Goal: Information Seeking & Learning: Learn about a topic

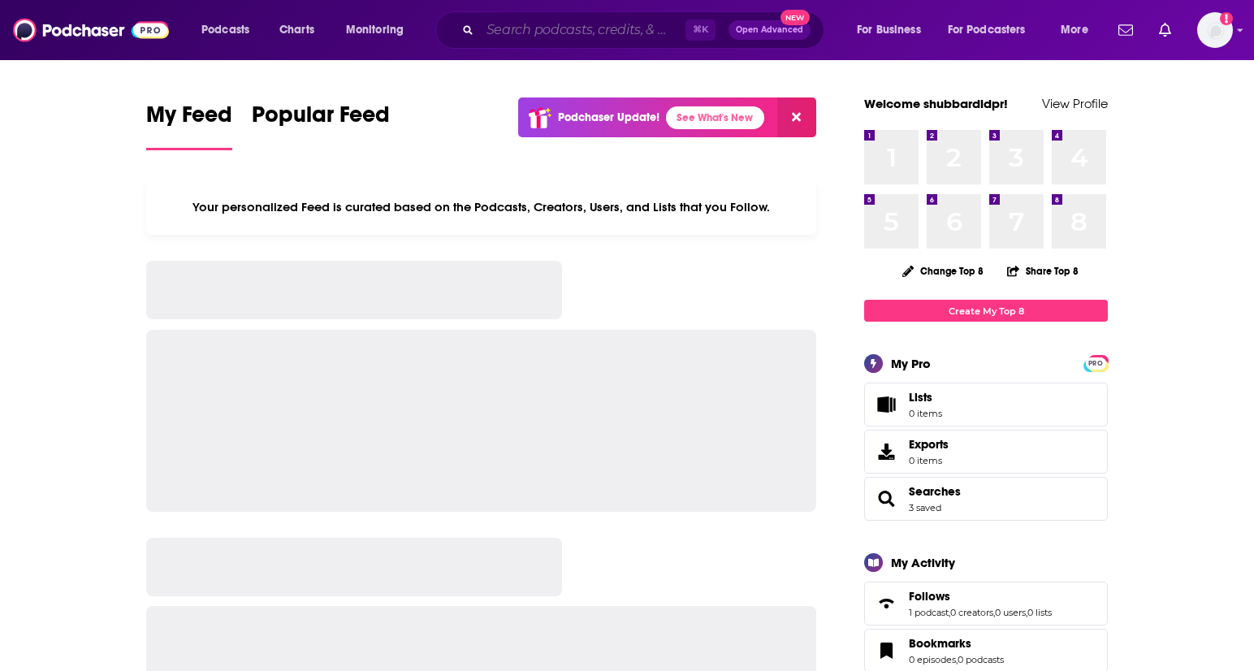
click at [622, 26] on input "Search podcasts, credits, & more..." at bounding box center [583, 30] width 206 height 26
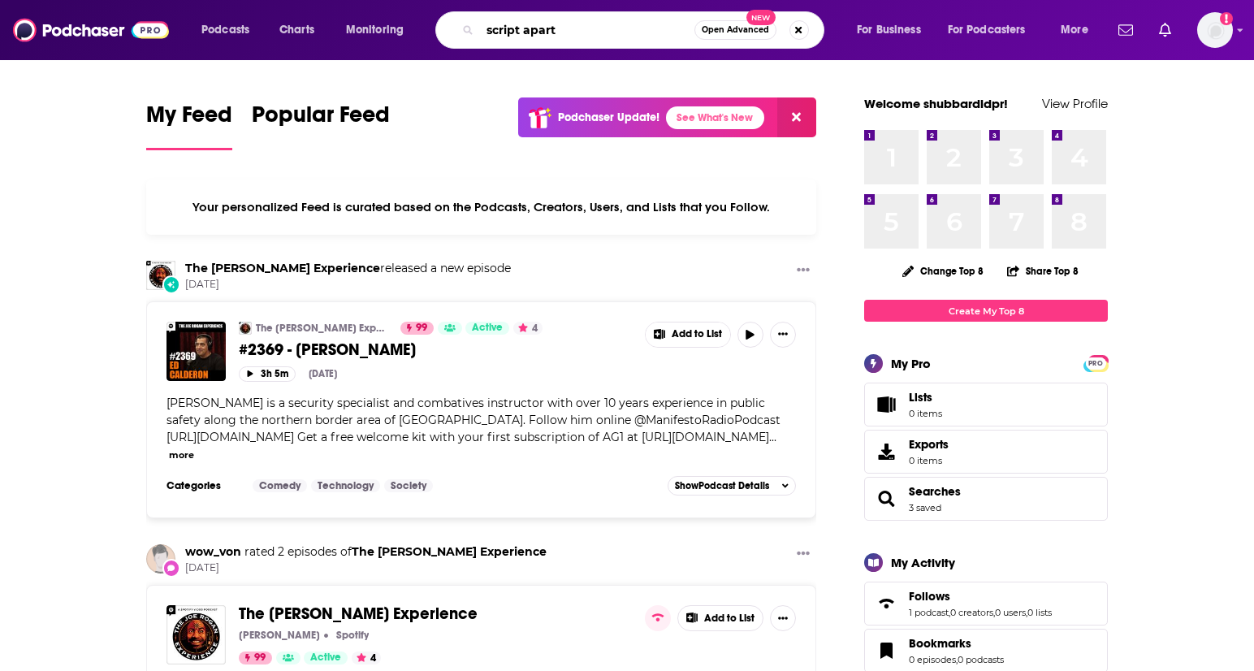
type input "script apart"
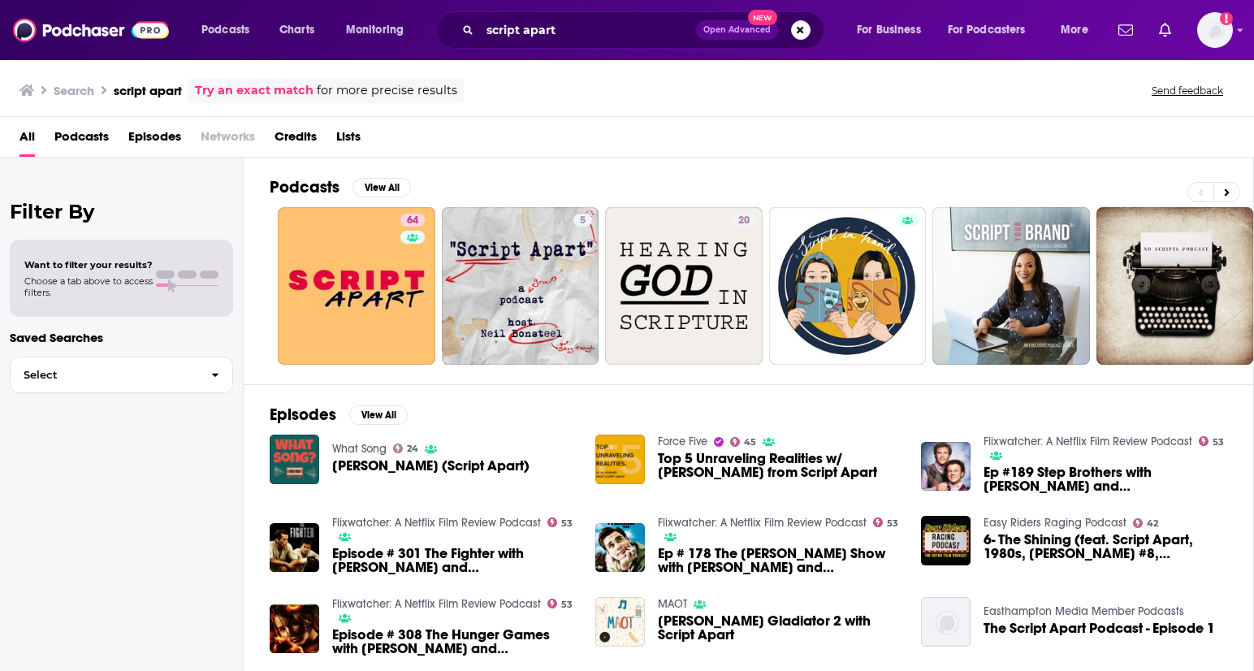
click at [461, 459] on span "[PERSON_NAME] (Script Apart)" at bounding box center [430, 466] width 197 height 14
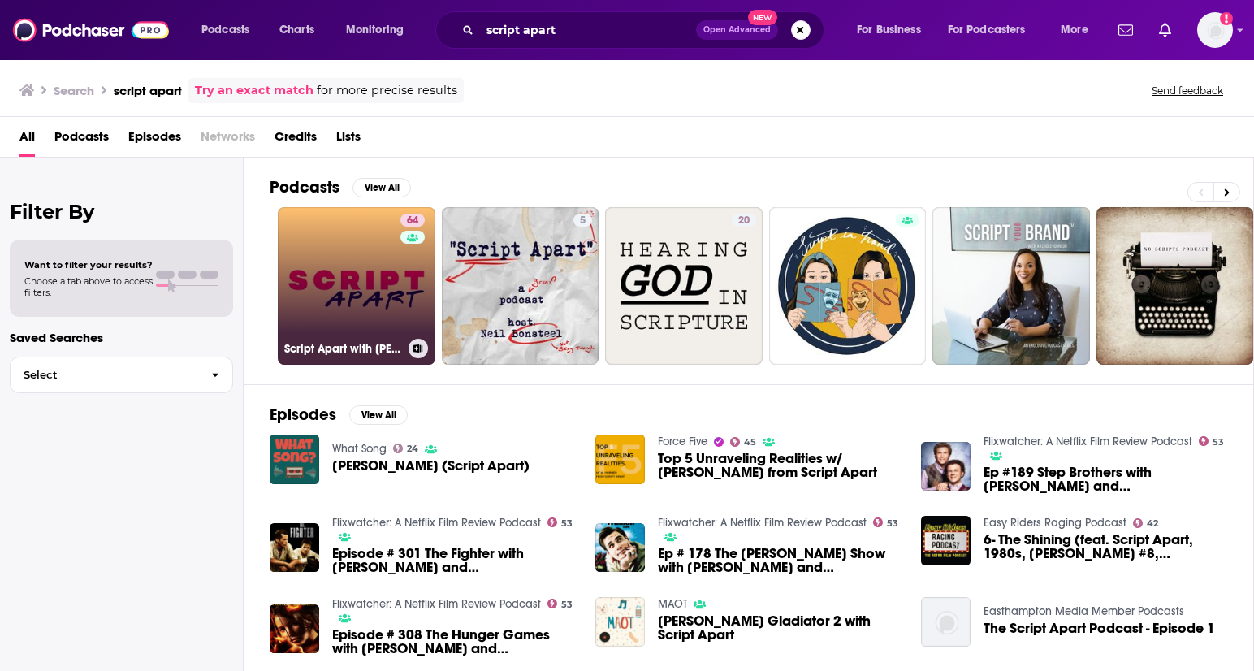
click at [362, 302] on link "64 Script Apart with [PERSON_NAME]" at bounding box center [357, 286] width 158 height 158
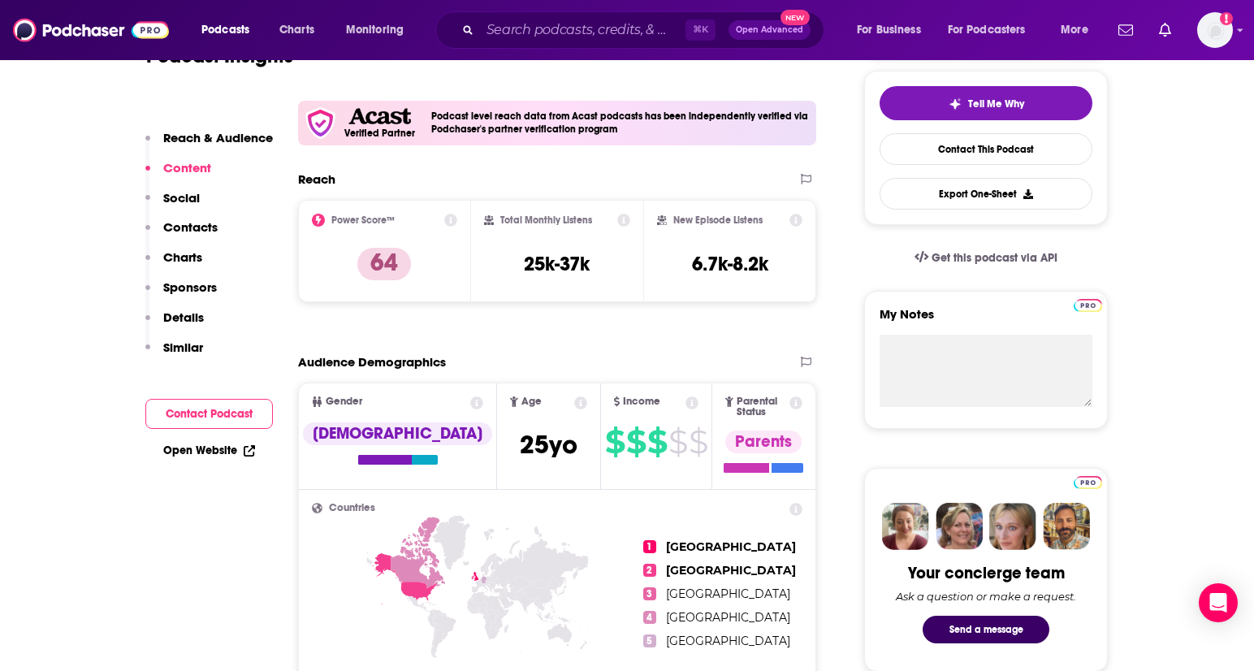
scroll to position [349, 0]
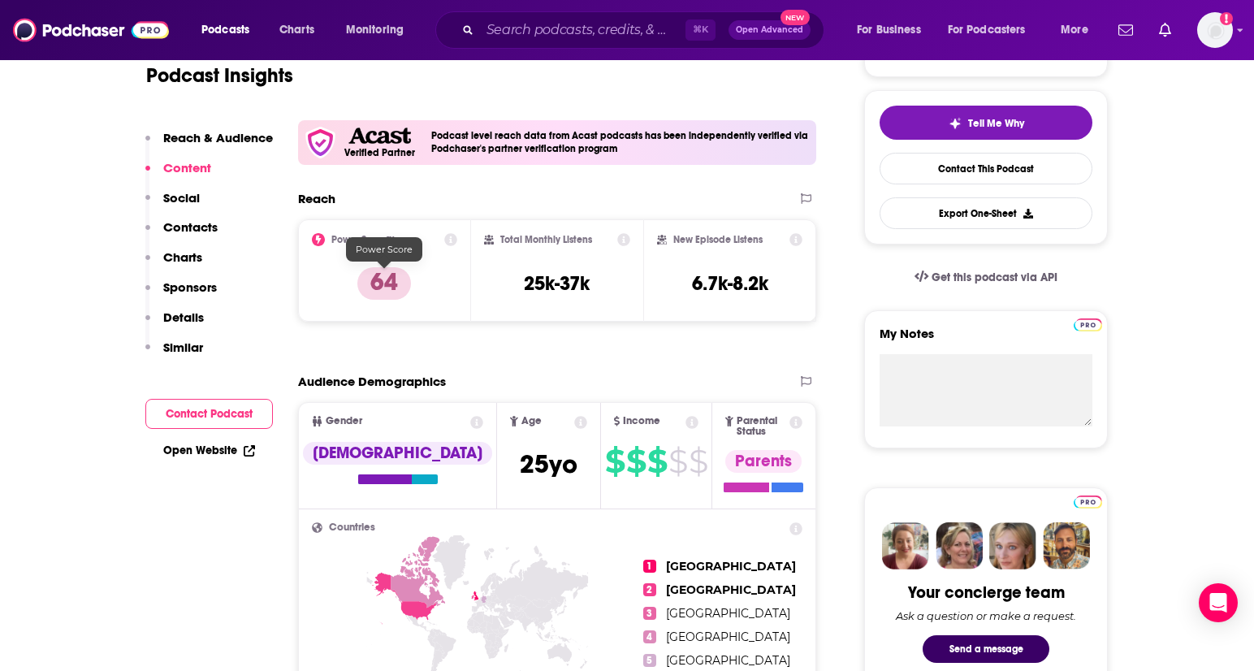
click at [391, 279] on p "64" at bounding box center [384, 283] width 54 height 32
click at [448, 239] on icon at bounding box center [450, 239] width 13 height 13
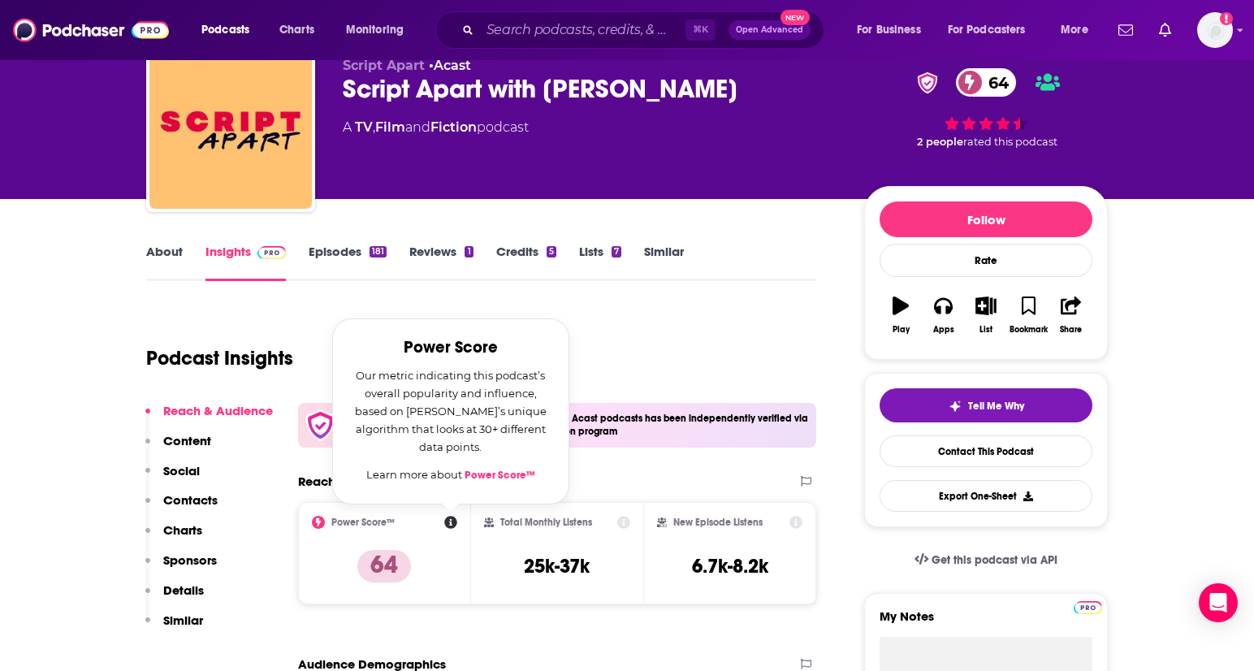
scroll to position [0, 0]
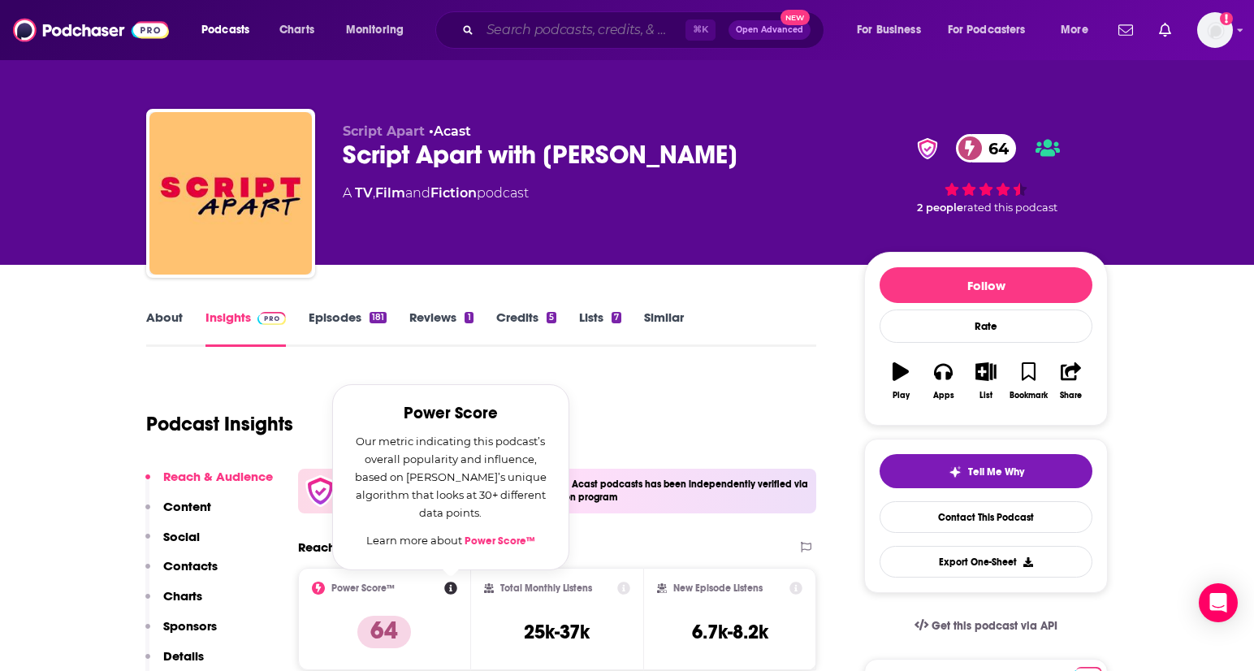
click at [508, 34] on input "Search podcasts, credits, & more..." at bounding box center [583, 30] width 206 height 26
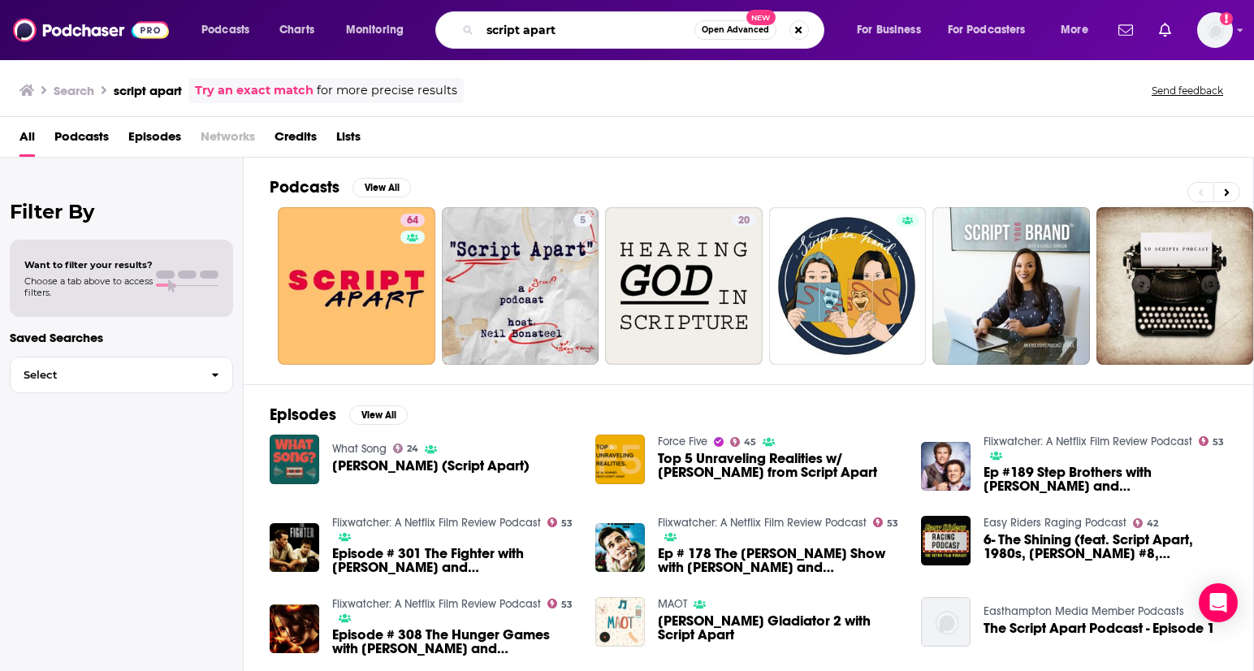
click at [594, 26] on input "script apart" at bounding box center [587, 30] width 214 height 26
drag, startPoint x: 594, startPoint y: 26, endPoint x: 414, endPoint y: 26, distance: 180.4
click at [413, 26] on div "Podcasts Charts Monitoring script apart Open Advanced New For Business For Podc…" at bounding box center [647, 29] width 914 height 37
type input "film podcasts"
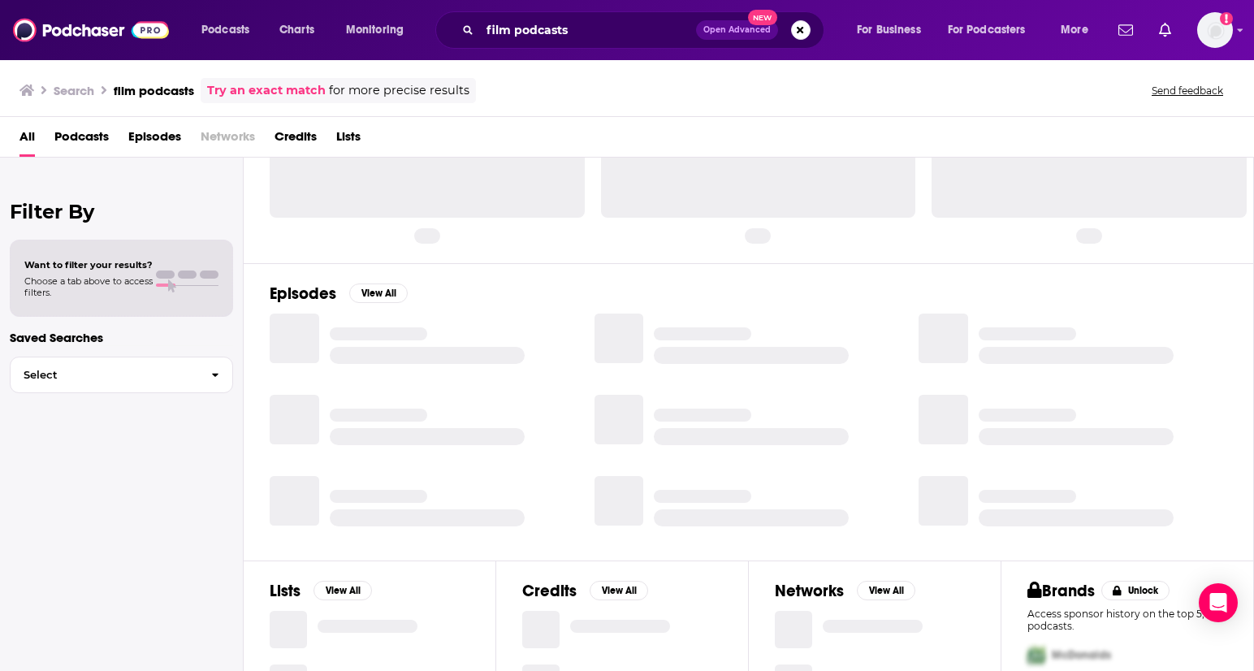
scroll to position [95, 0]
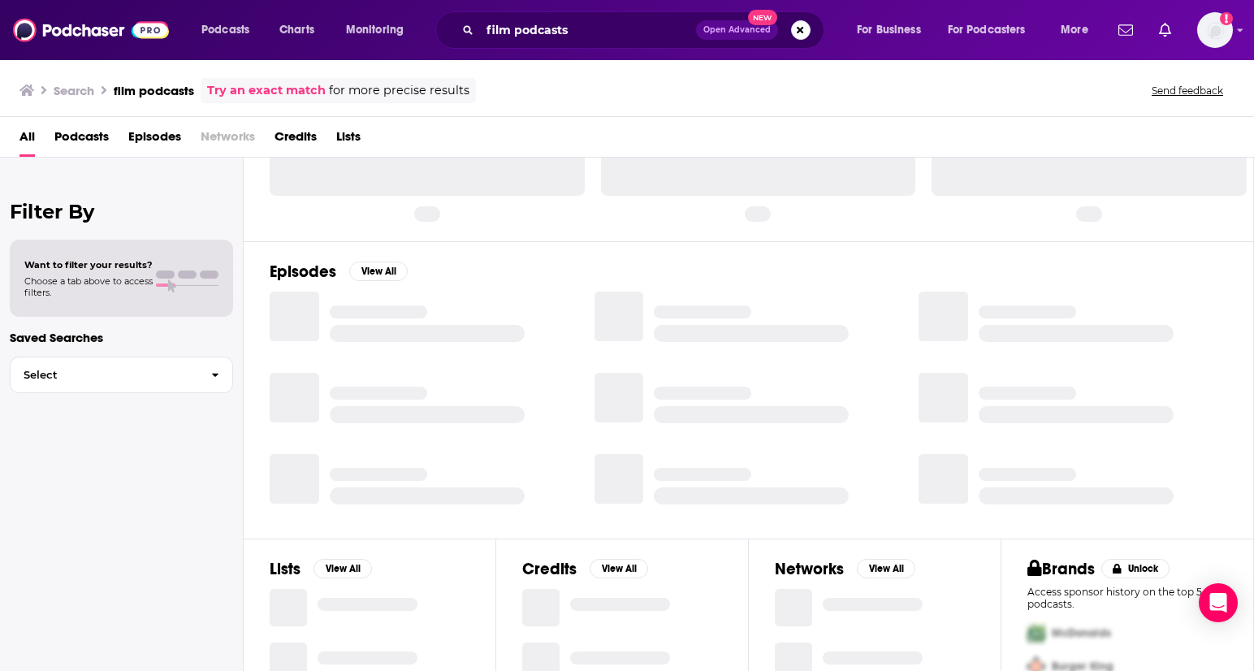
click at [730, 29] on span "Open Advanced" at bounding box center [737, 30] width 67 height 8
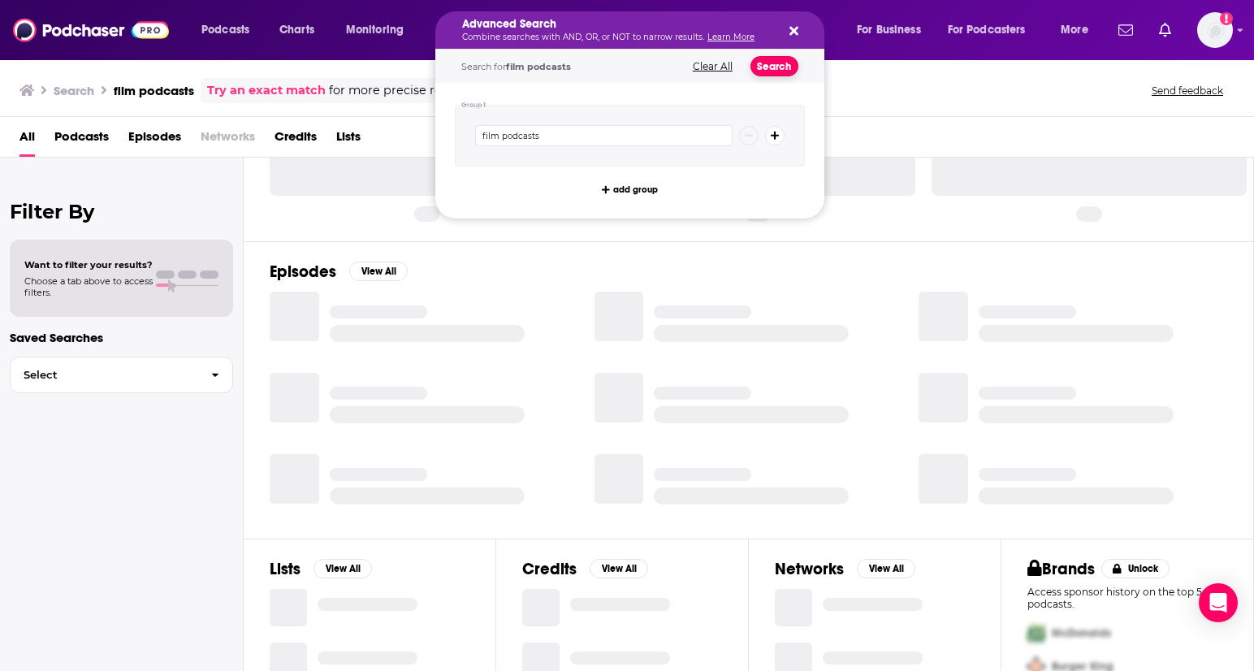
click at [769, 67] on button "Search" at bounding box center [775, 66] width 48 height 20
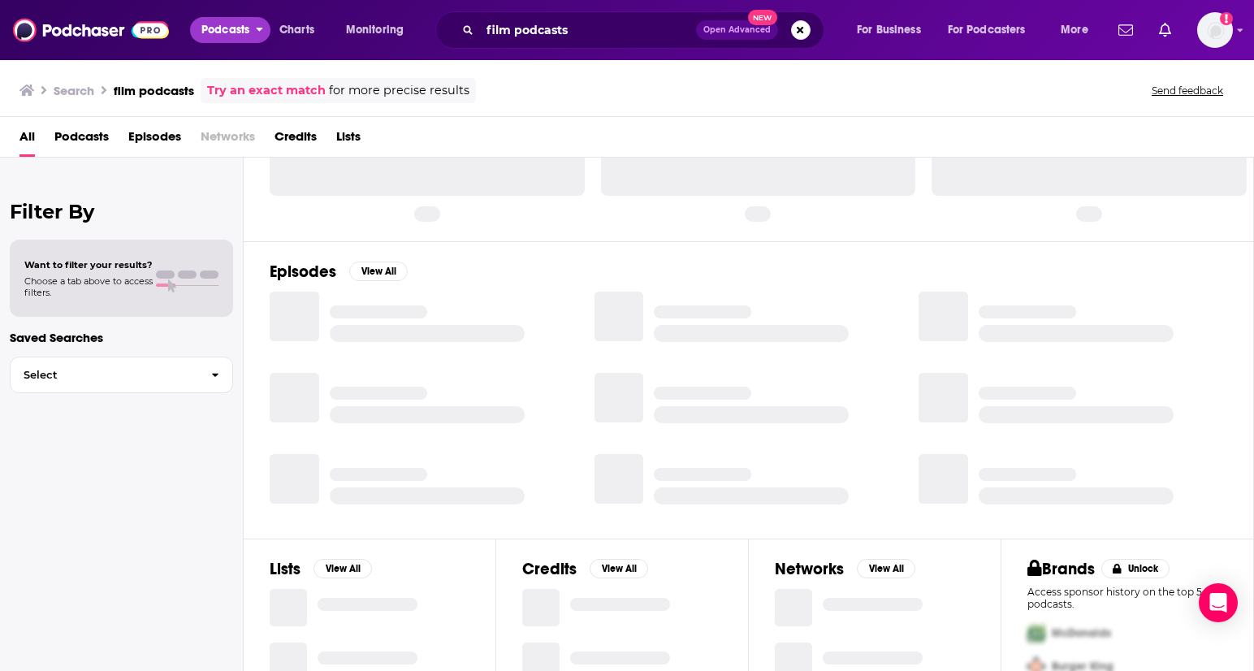
click at [227, 32] on span "Podcasts" at bounding box center [225, 30] width 48 height 23
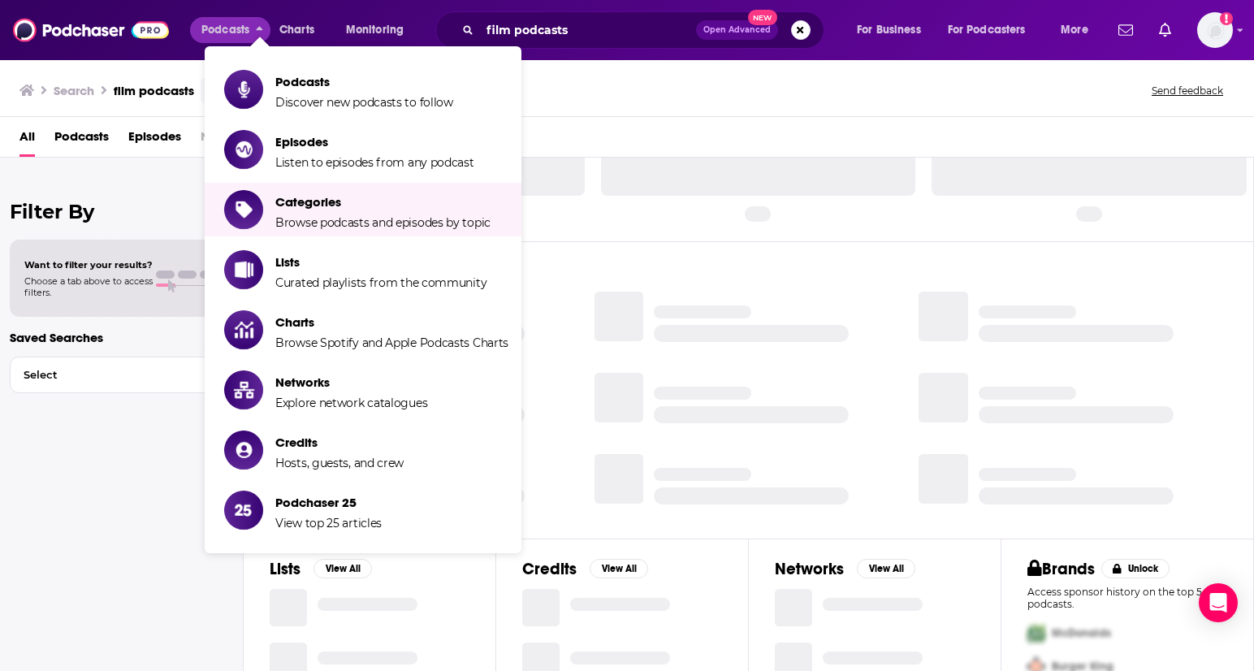
click at [121, 515] on div "Filter By Want to filter your results? Choose a tab above to access filters. Sa…" at bounding box center [122, 493] width 244 height 671
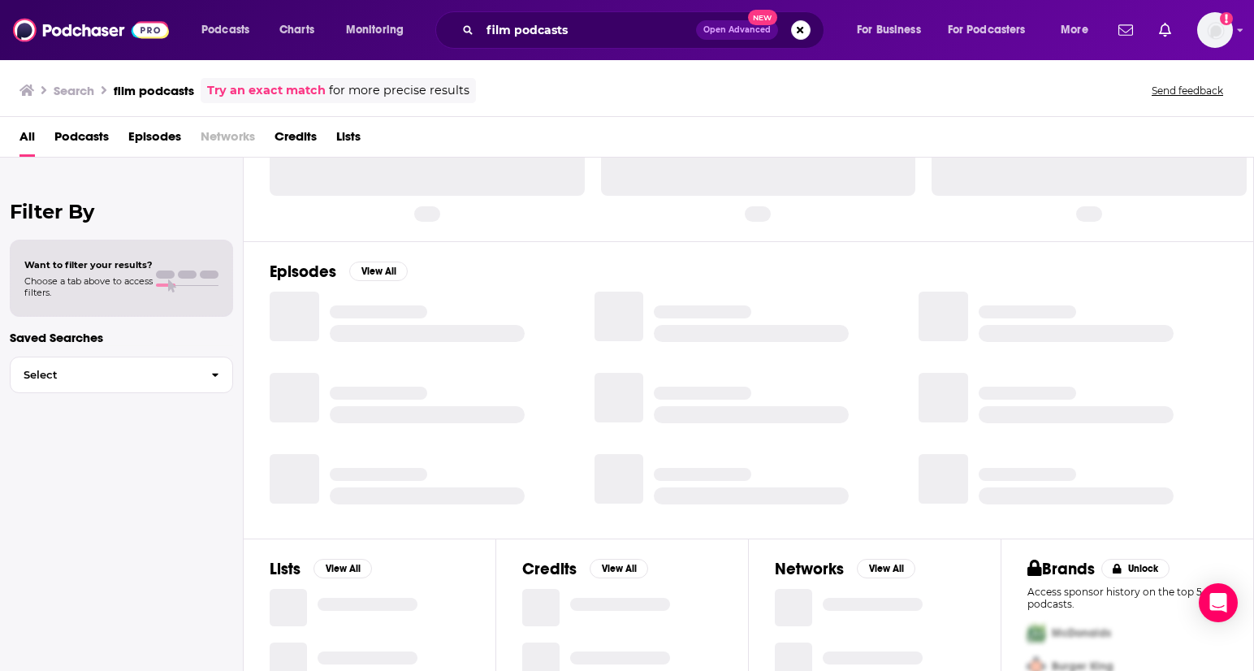
click at [160, 282] on div at bounding box center [187, 278] width 63 height 15
click at [194, 387] on button "Select" at bounding box center [121, 375] width 223 height 37
click at [141, 577] on div "Filter By Want to filter your results? Choose a tab above to access filters. Sa…" at bounding box center [122, 493] width 244 height 671
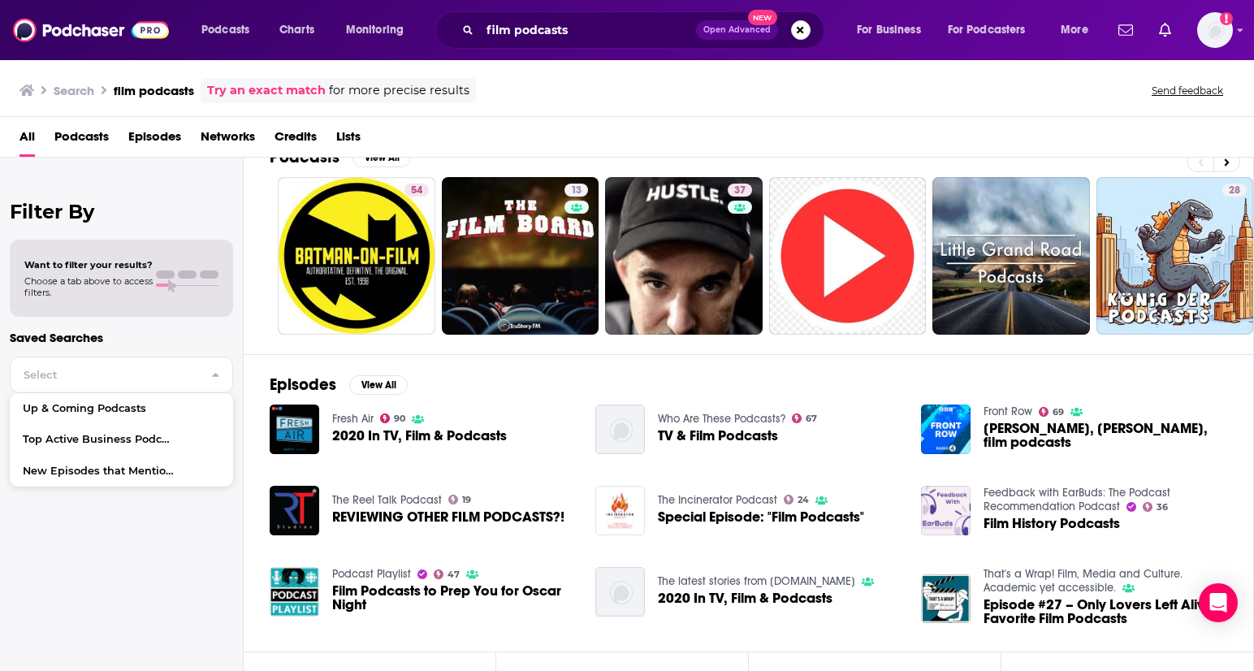
scroll to position [0, 0]
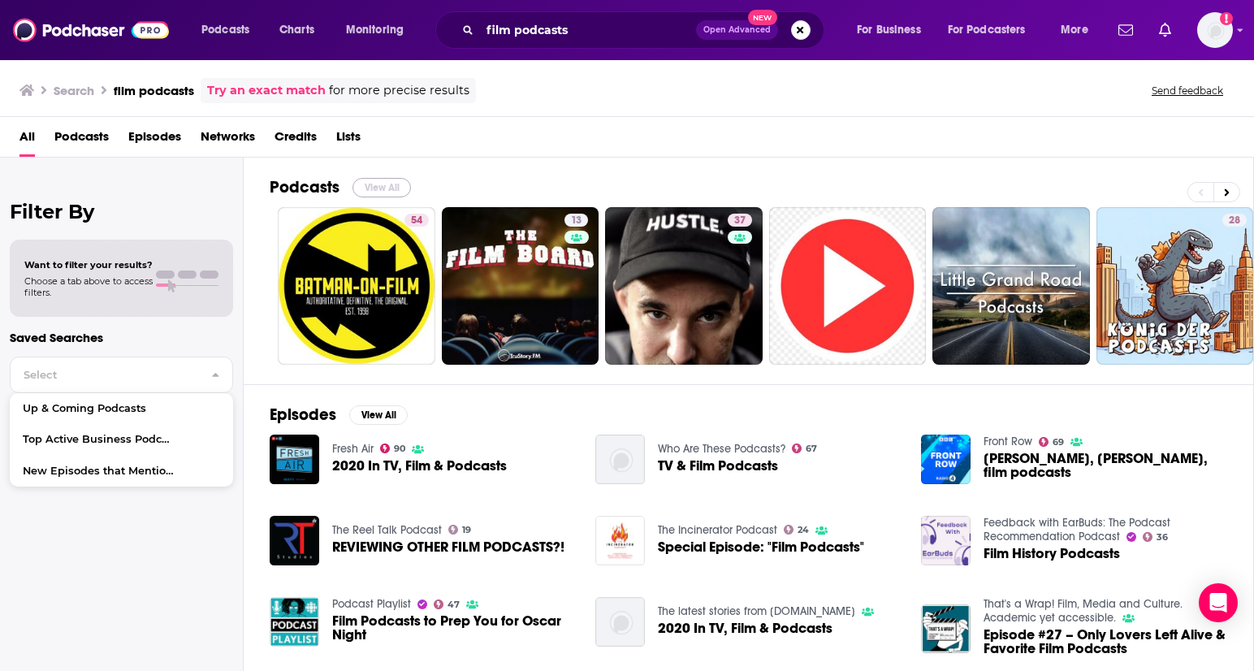
click at [388, 185] on button "View All" at bounding box center [382, 187] width 58 height 19
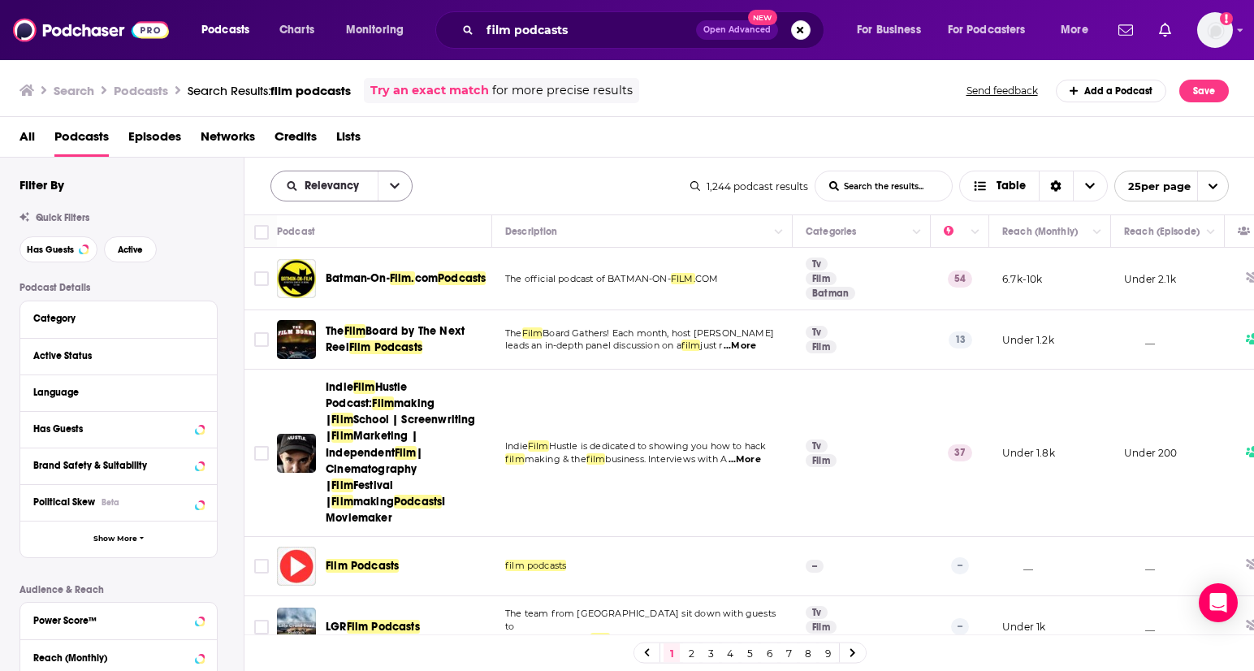
click at [391, 188] on icon "open menu" at bounding box center [395, 185] width 10 height 11
click at [344, 271] on span "Trending" at bounding box center [352, 270] width 96 height 9
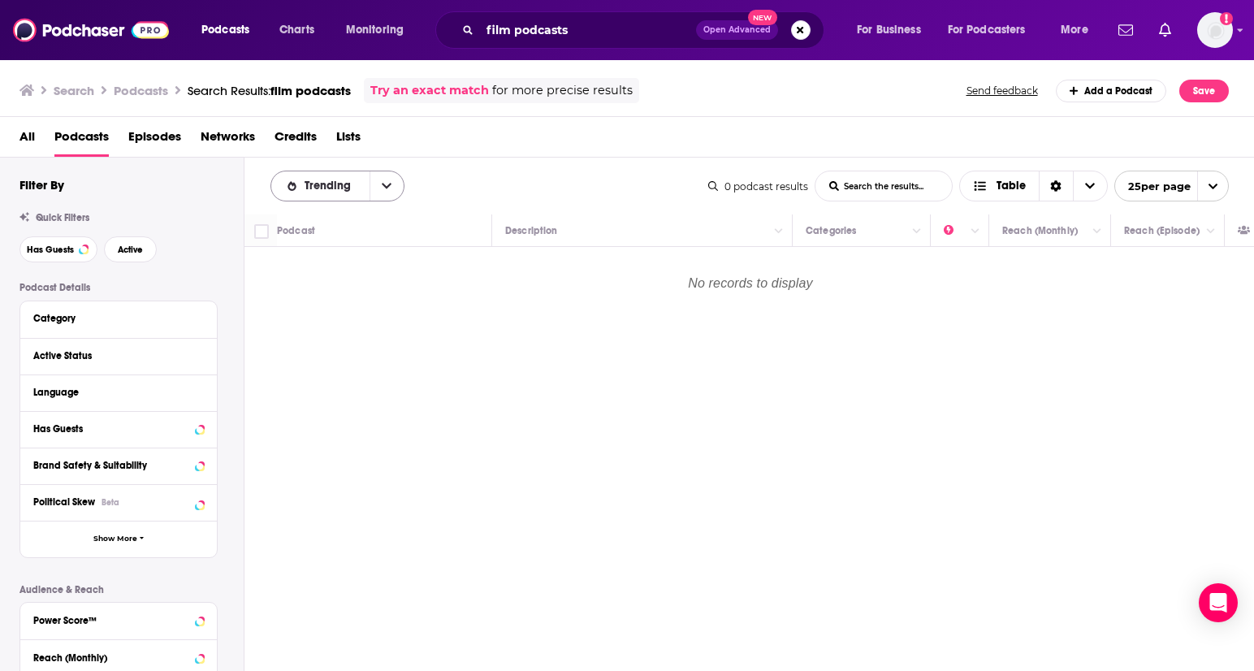
click at [384, 192] on button "open menu" at bounding box center [387, 185] width 34 height 29
click at [344, 327] on span "Power Score" at bounding box center [348, 324] width 88 height 9
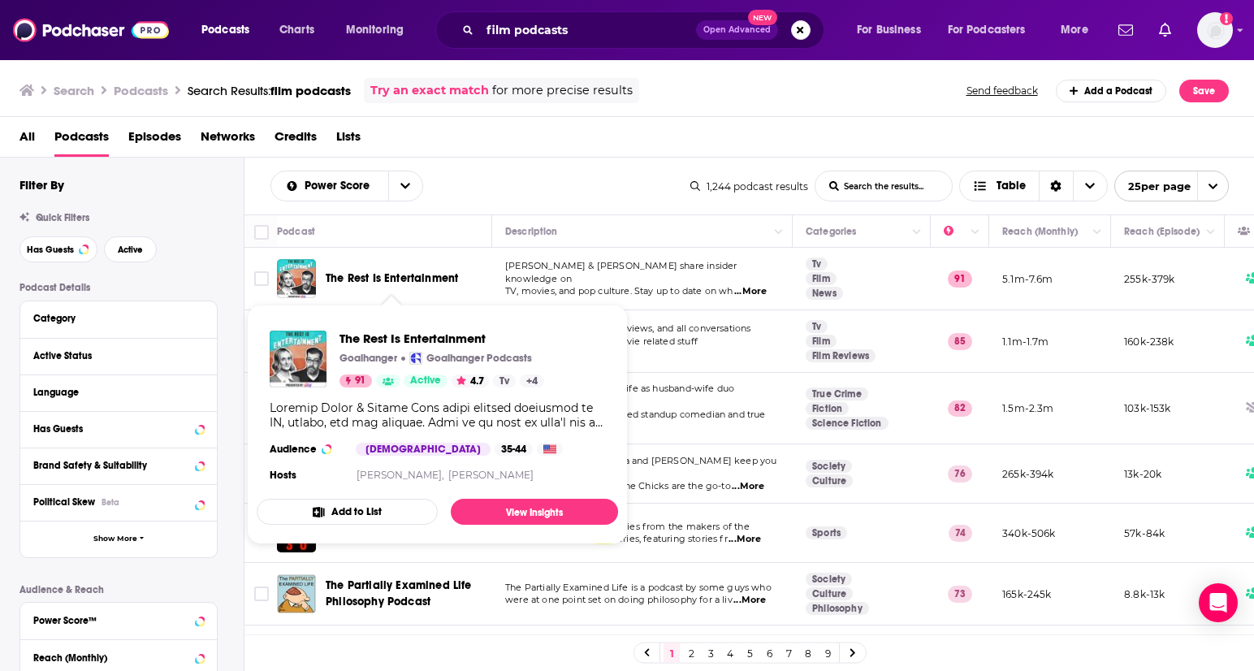
click at [392, 276] on span "The Rest Is Entertainment" at bounding box center [392, 278] width 132 height 14
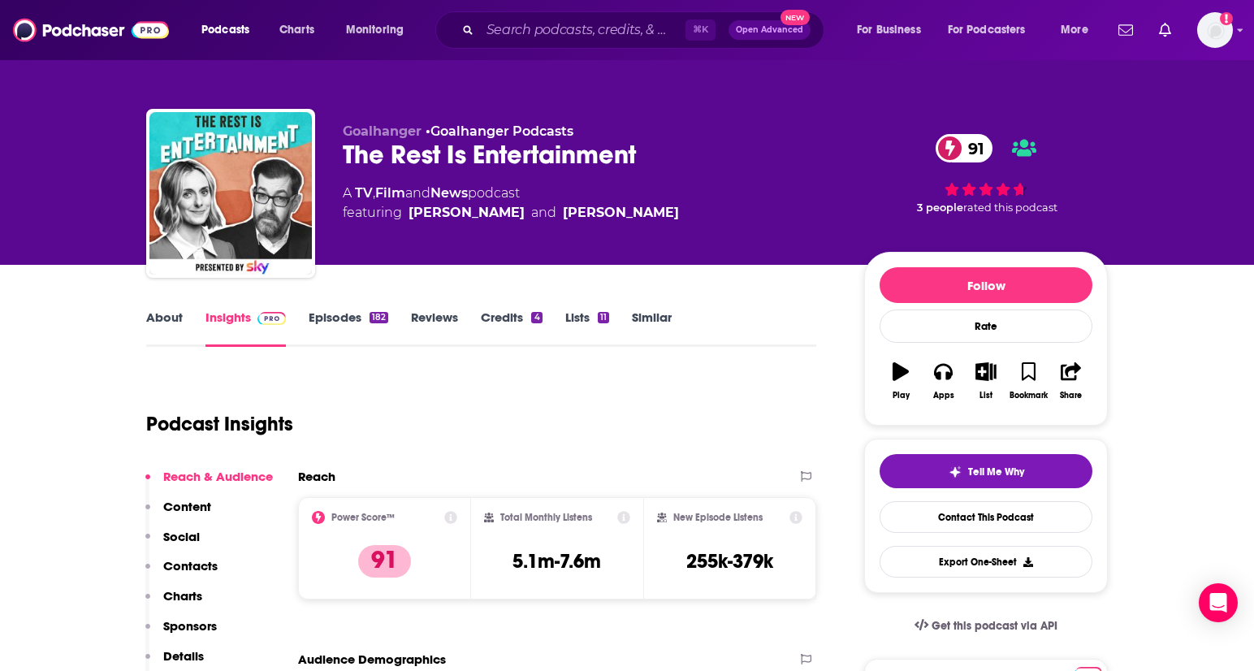
click at [183, 531] on p "Social" at bounding box center [181, 536] width 37 height 15
click at [331, 320] on link "Episodes 182" at bounding box center [349, 328] width 80 height 37
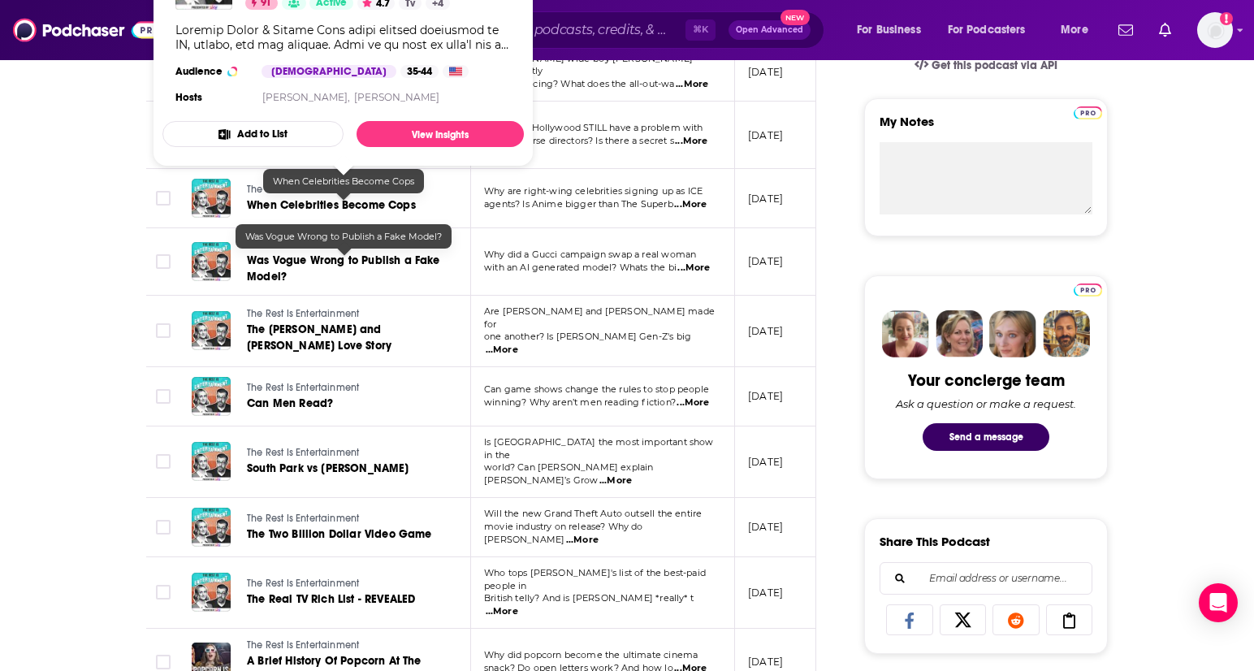
scroll to position [617, 0]
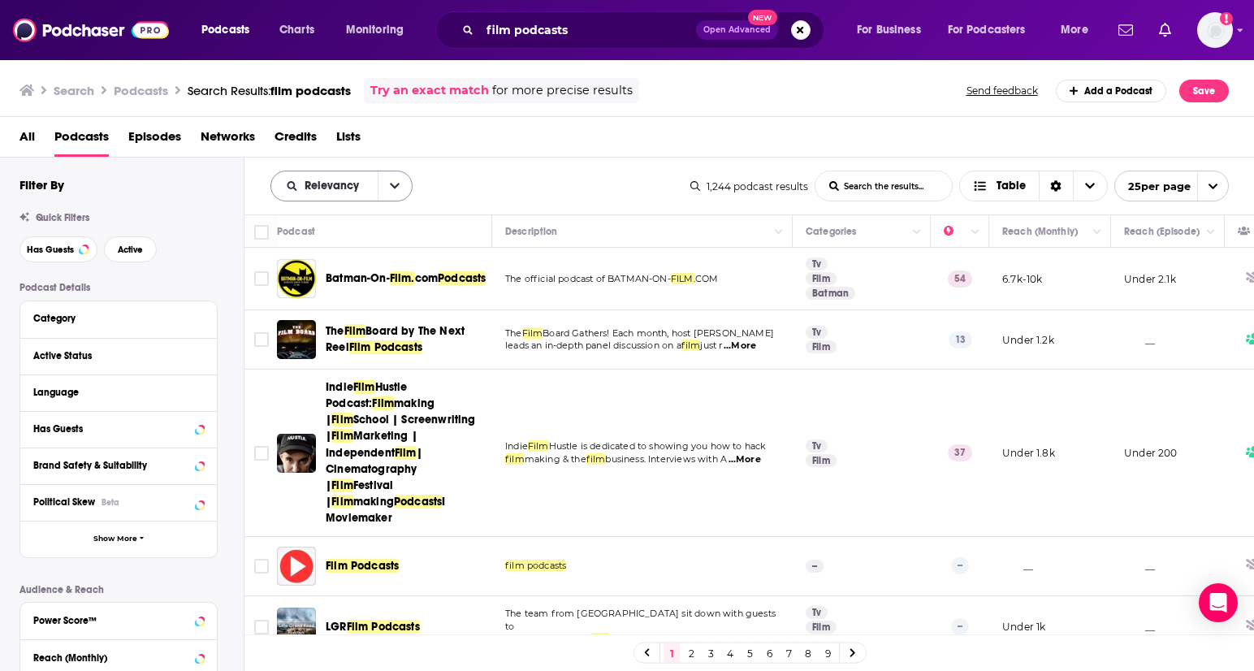
click at [370, 185] on span "Relevancy" at bounding box center [324, 185] width 106 height 11
click at [333, 322] on span "Power Score" at bounding box center [352, 324] width 96 height 9
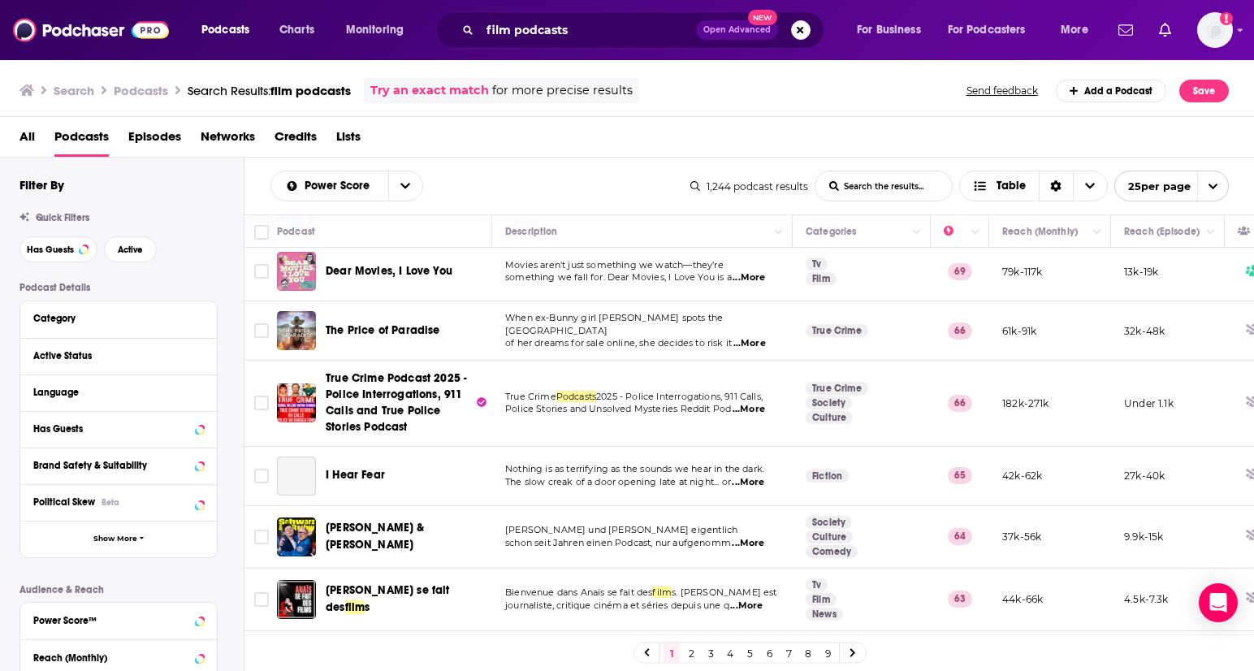
scroll to position [163, 0]
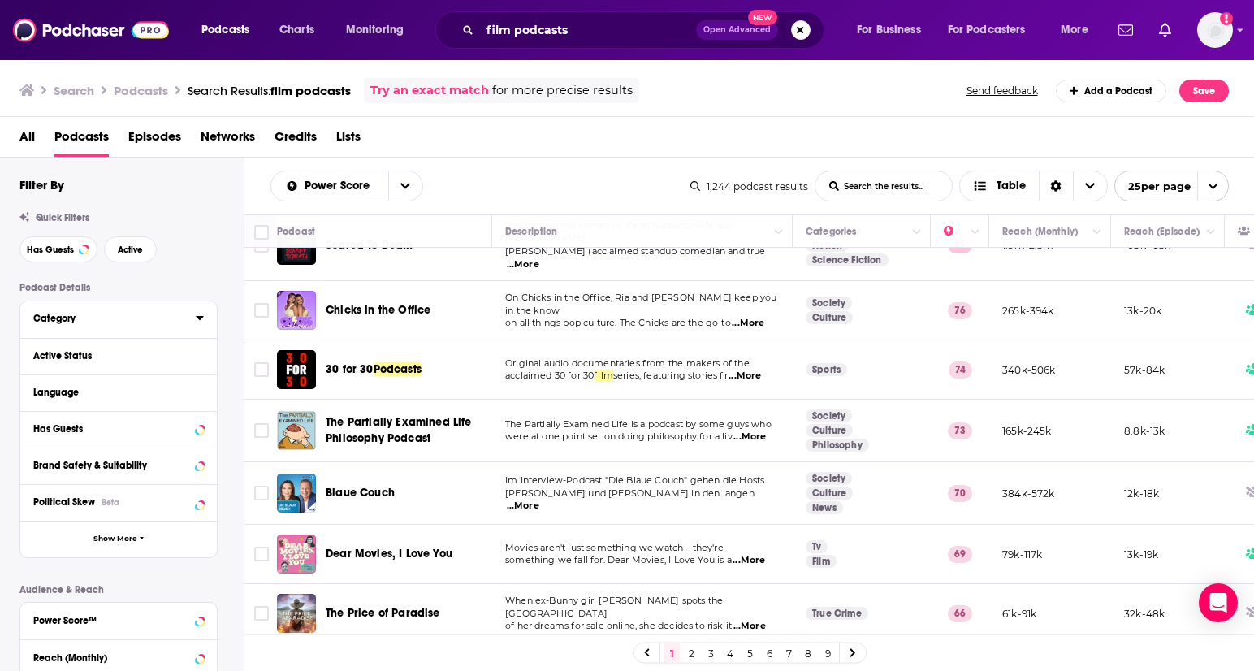
click at [138, 315] on div "Category" at bounding box center [109, 318] width 152 height 11
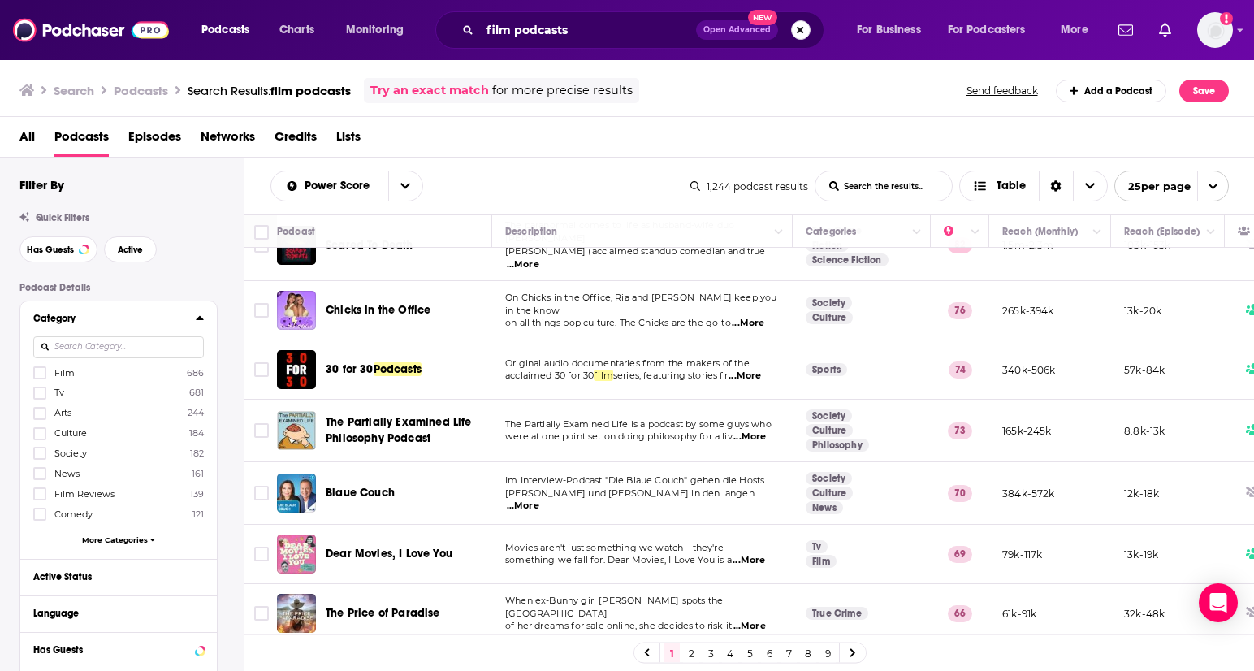
click at [799, 29] on button "Search podcasts, credits, & more..." at bounding box center [800, 29] width 19 height 19
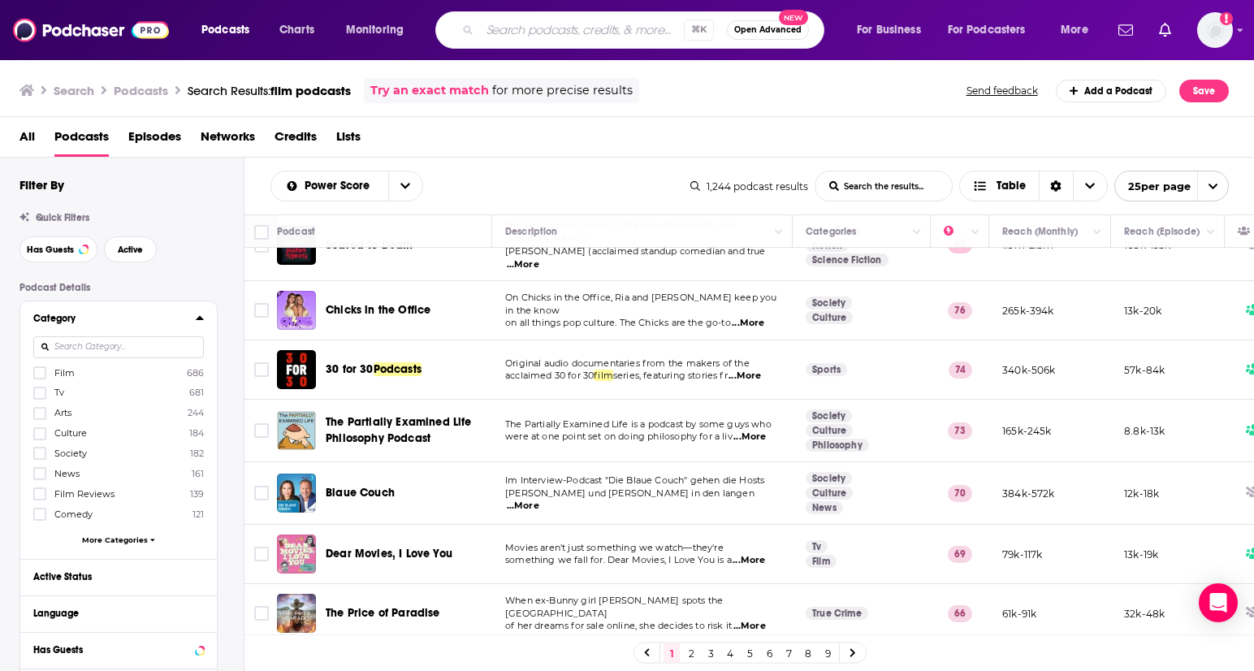
click at [203, 249] on div "Has Guests Active" at bounding box center [131, 249] width 224 height 26
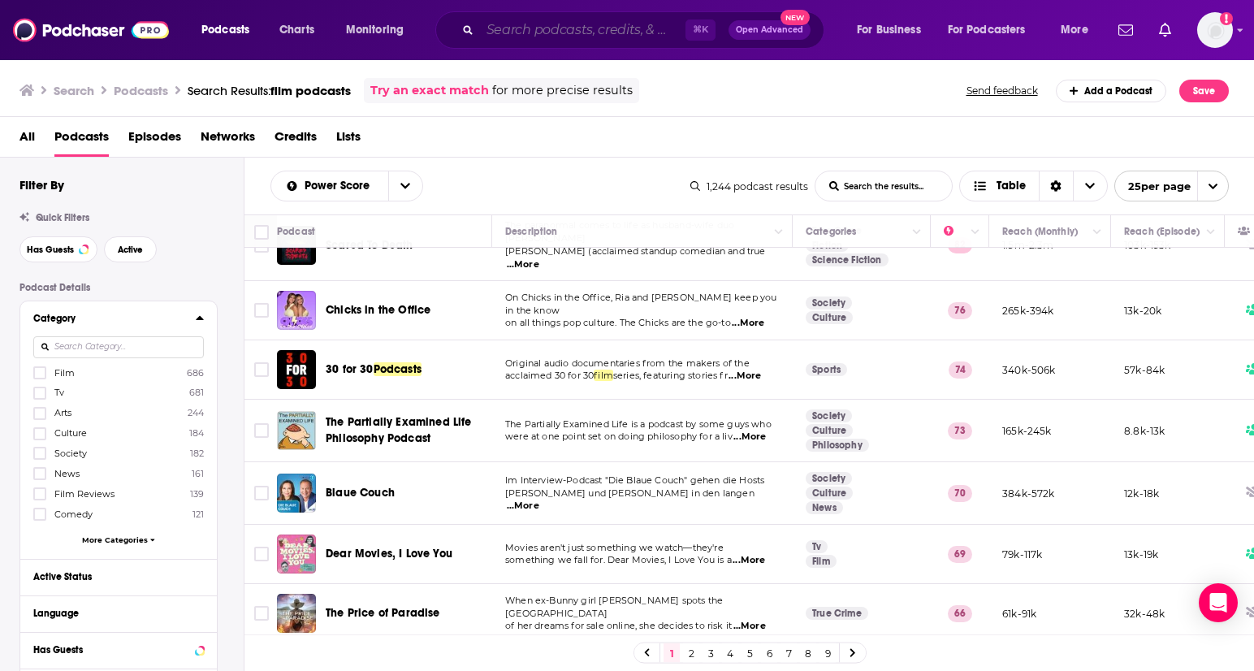
click at [566, 30] on input "Search podcasts, credits, & more..." at bounding box center [583, 30] width 206 height 26
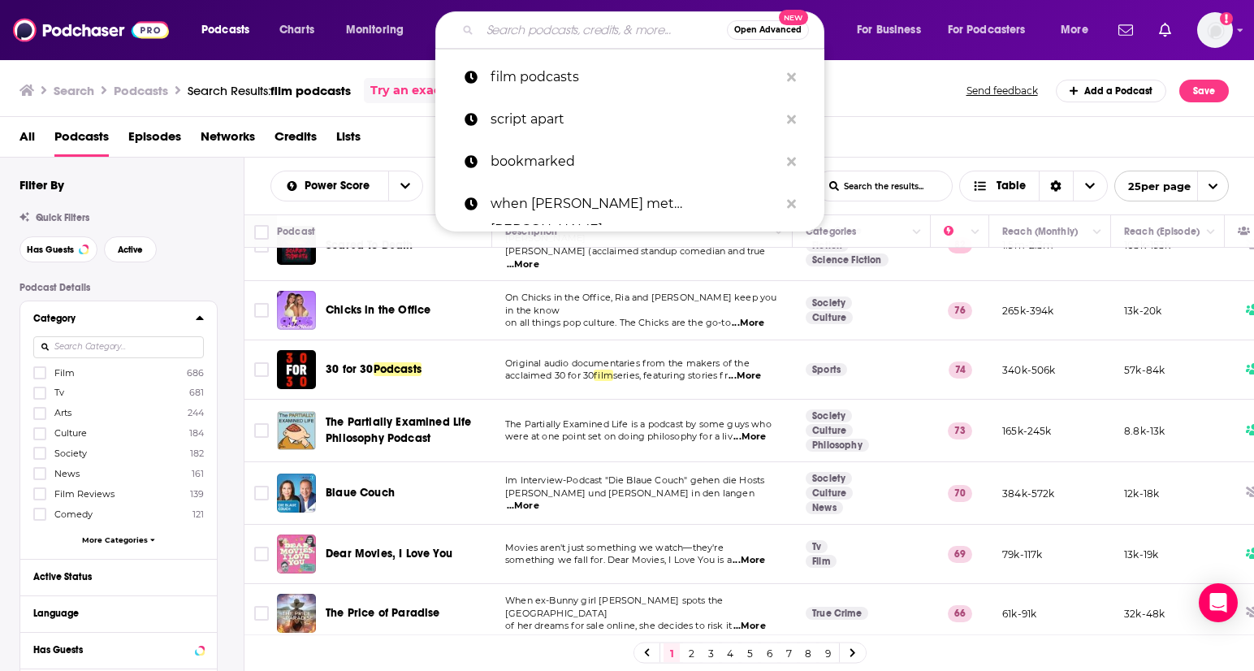
click at [673, 18] on input "Search podcasts, credits, & more..." at bounding box center [603, 30] width 247 height 26
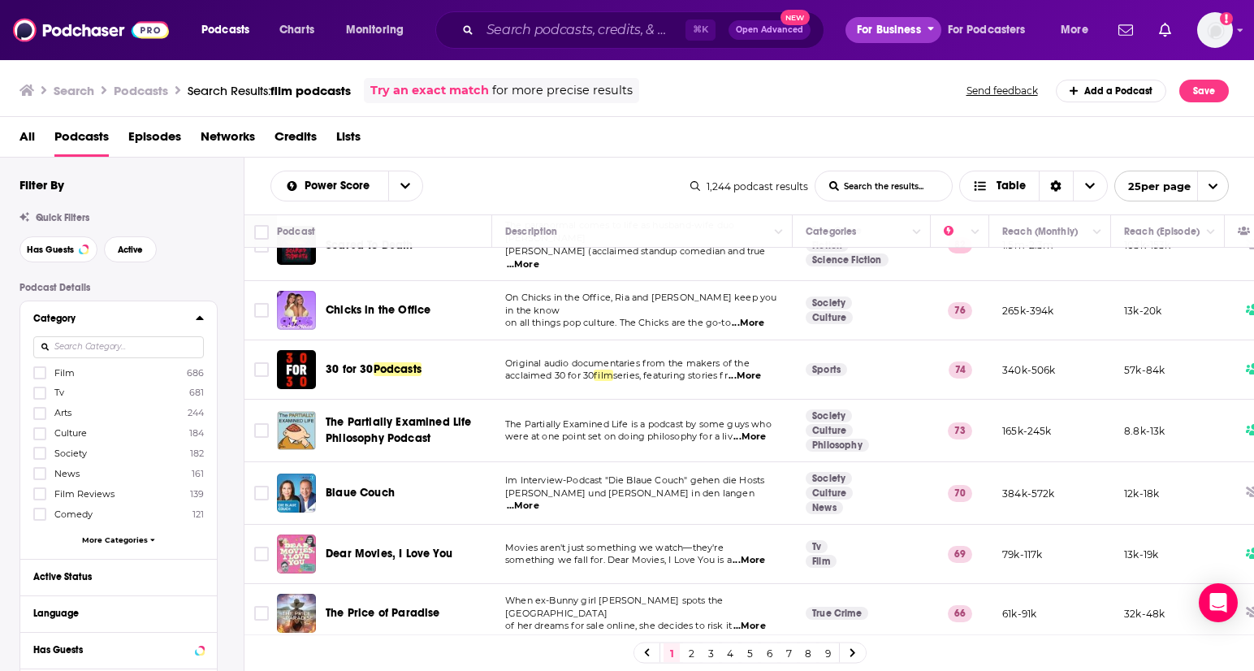
click at [855, 17] on button "For Business" at bounding box center [894, 30] width 96 height 26
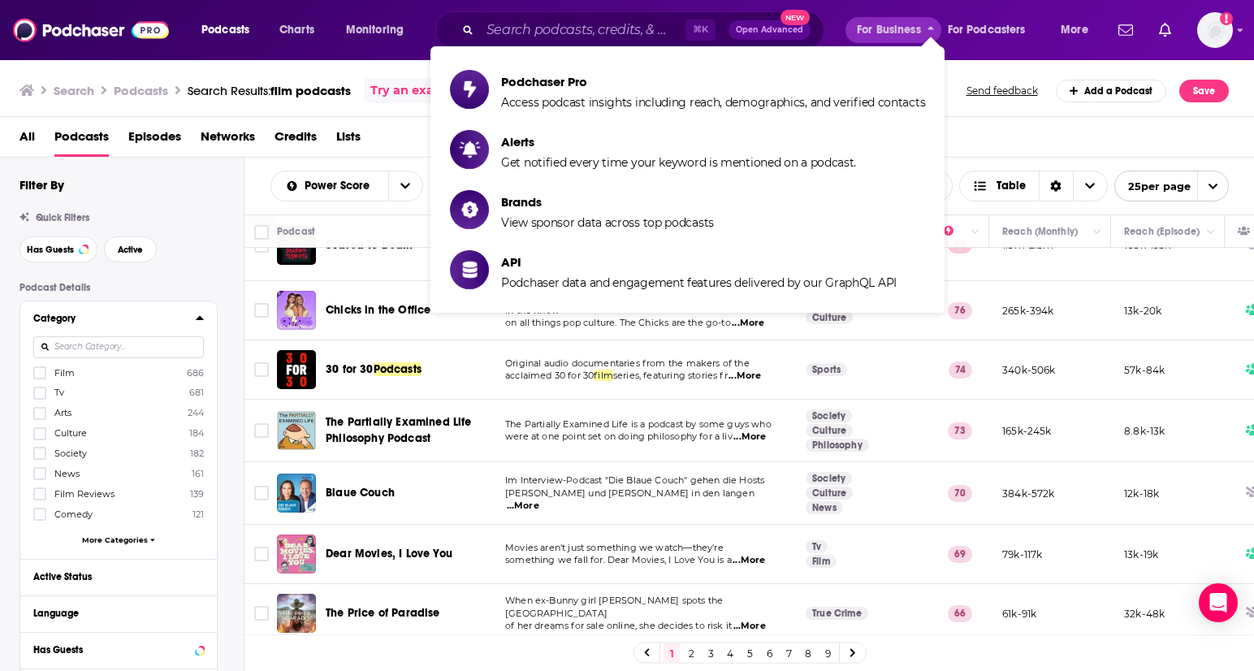
click at [704, 27] on span "⌘ K" at bounding box center [701, 29] width 30 height 21
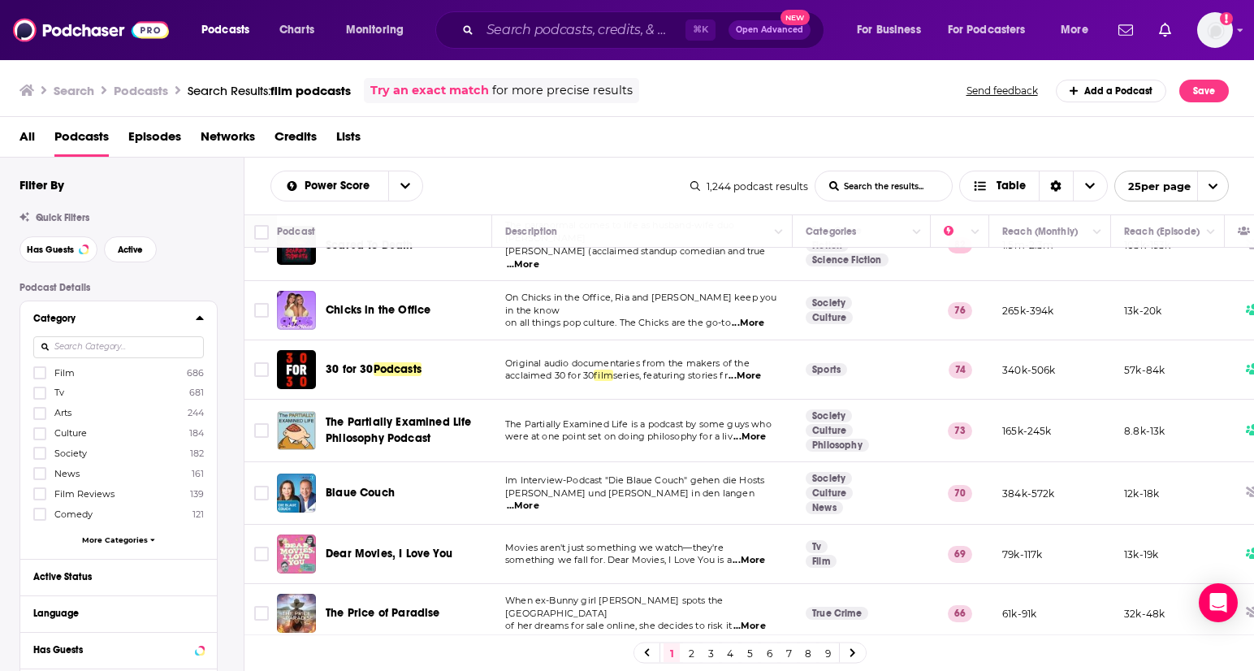
click at [699, 31] on span "⌘ K" at bounding box center [701, 29] width 30 height 21
click at [276, 28] on link "Charts" at bounding box center [296, 30] width 55 height 26
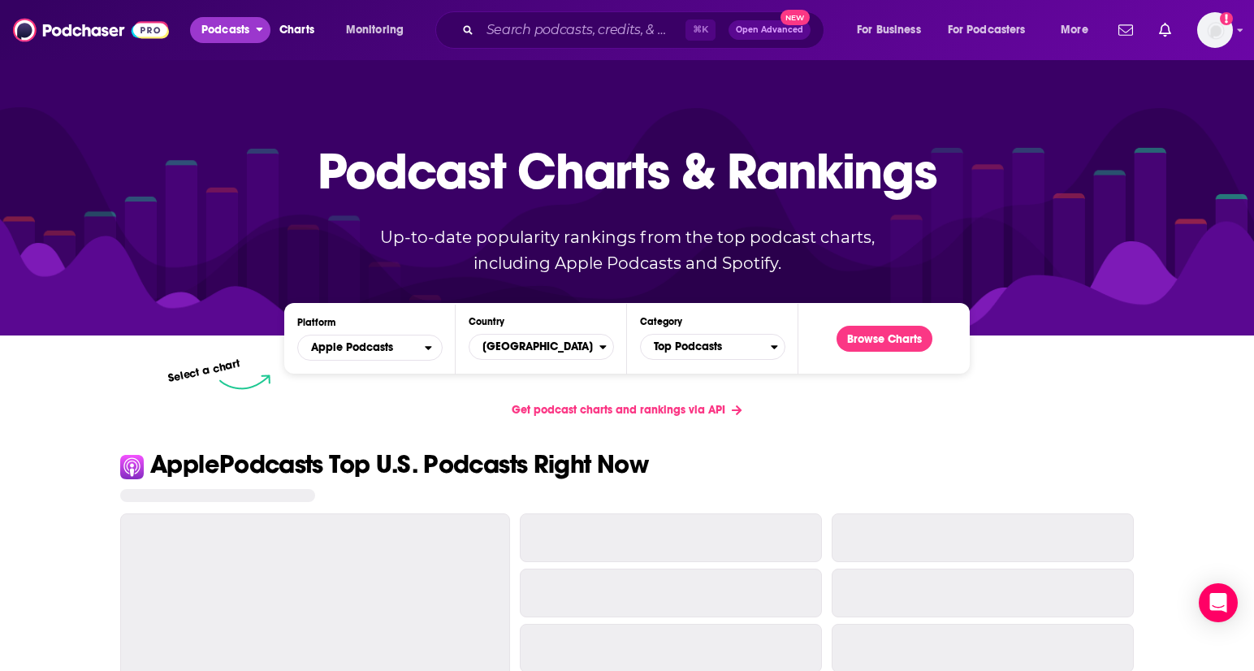
click at [225, 28] on span "Podcasts" at bounding box center [225, 30] width 48 height 23
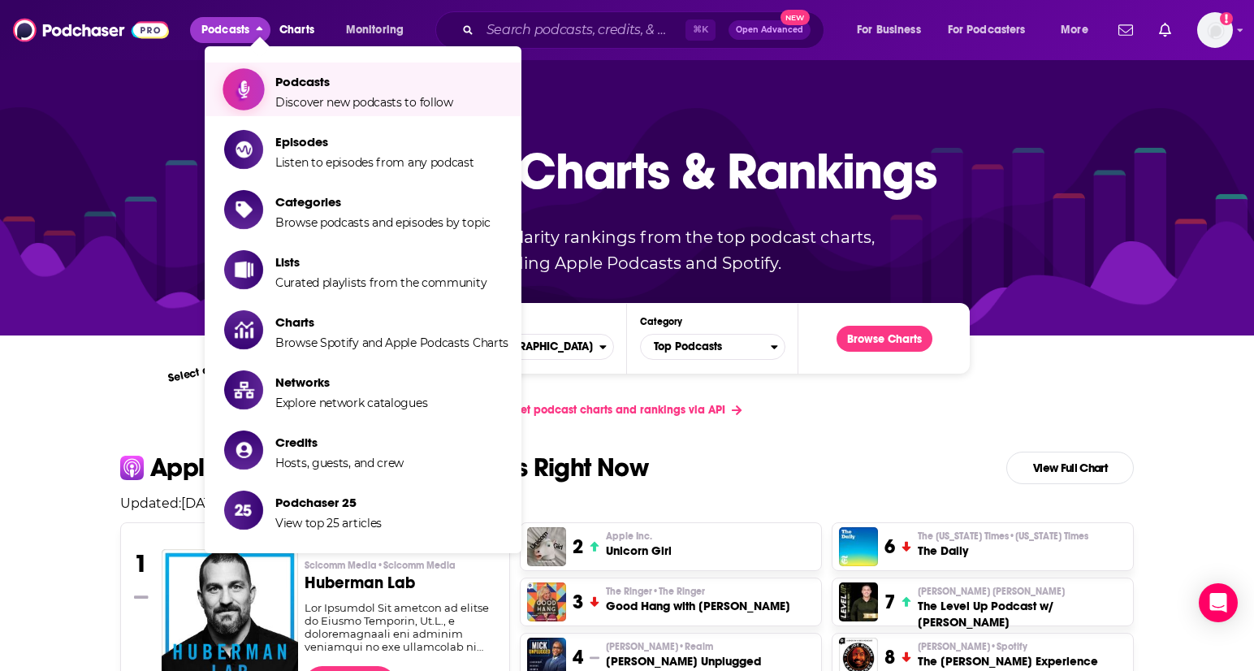
click at [282, 84] on span "Podcasts" at bounding box center [364, 81] width 178 height 15
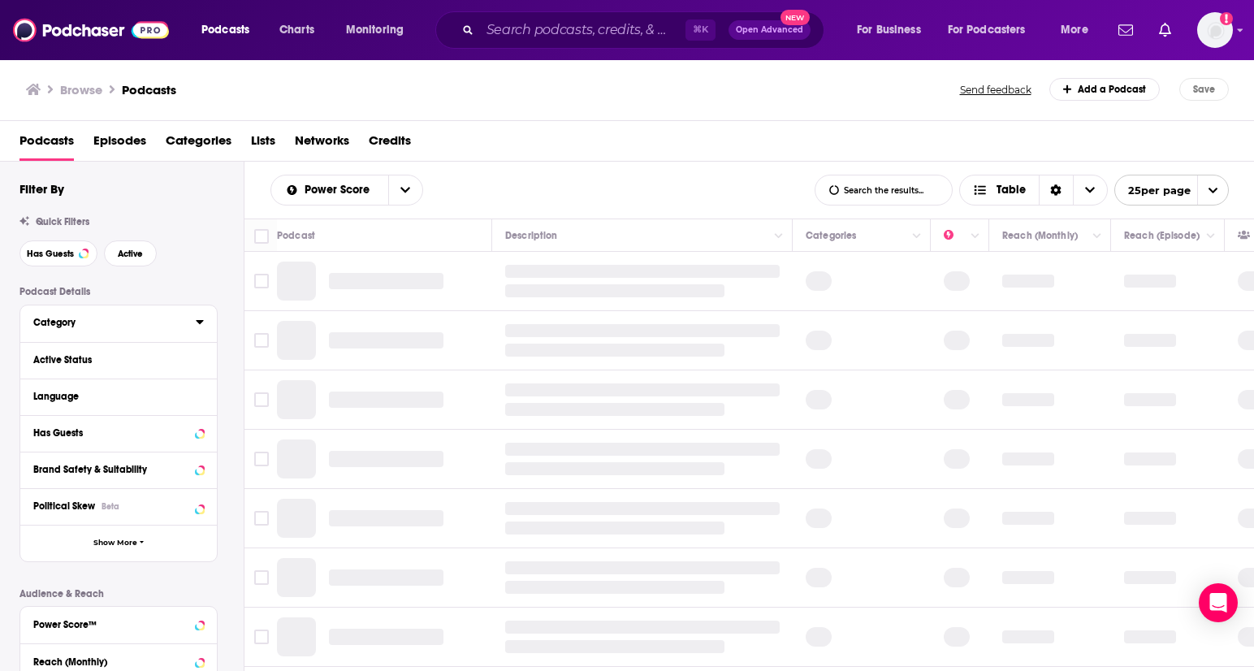
click at [119, 327] on button "Category" at bounding box center [114, 322] width 162 height 20
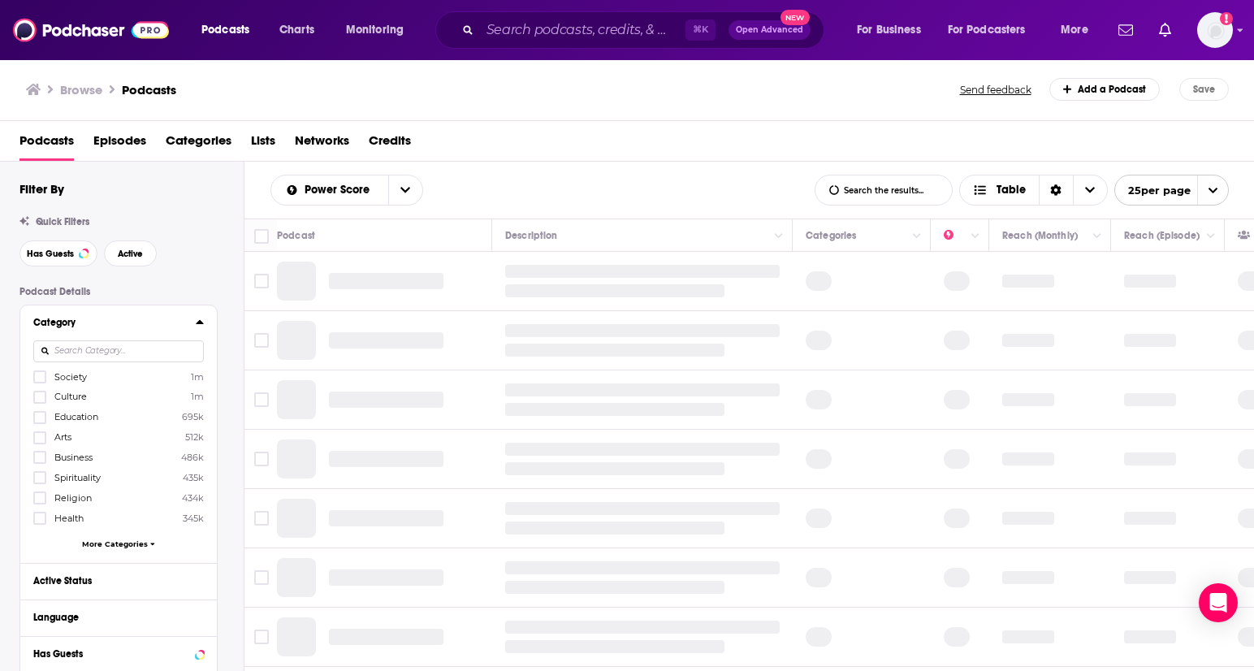
click at [132, 348] on input at bounding box center [118, 351] width 171 height 22
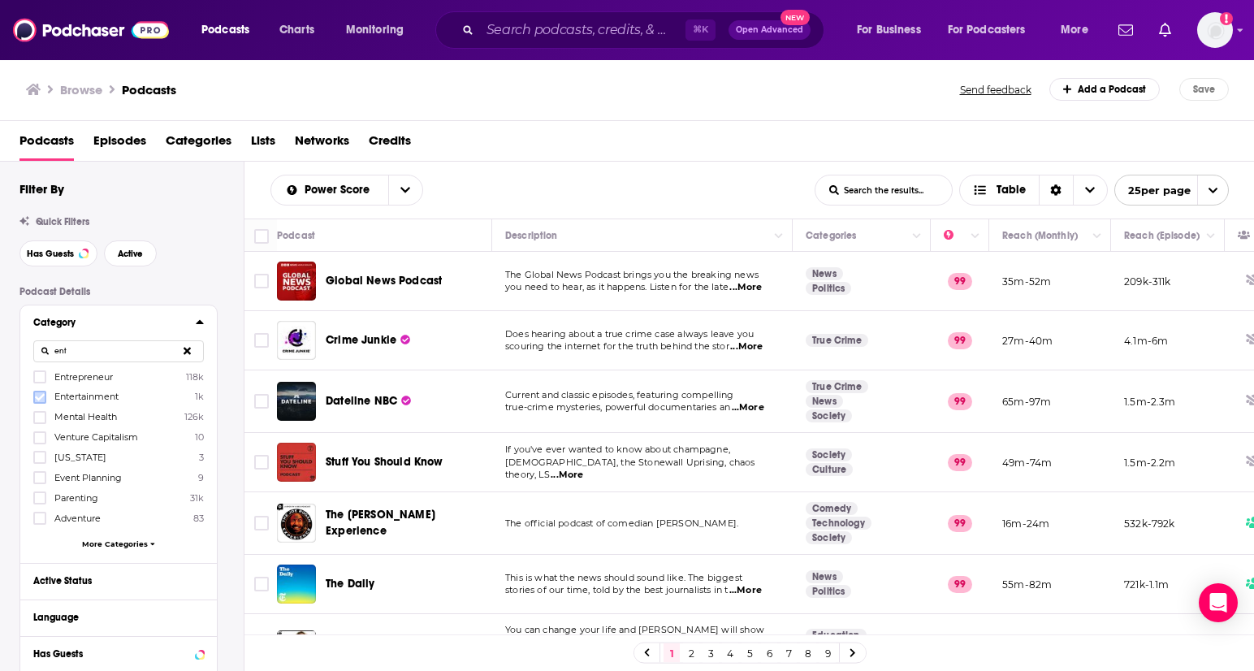
type input "ent"
click at [33, 398] on label at bounding box center [39, 397] width 13 height 13
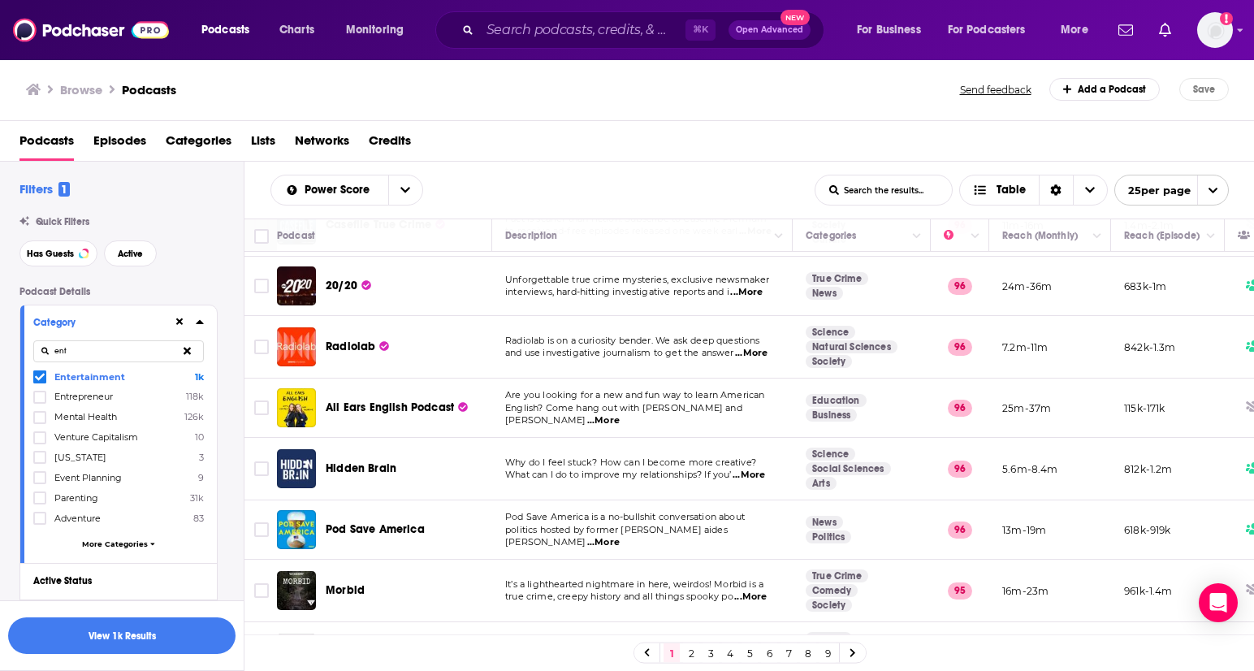
scroll to position [1151, 0]
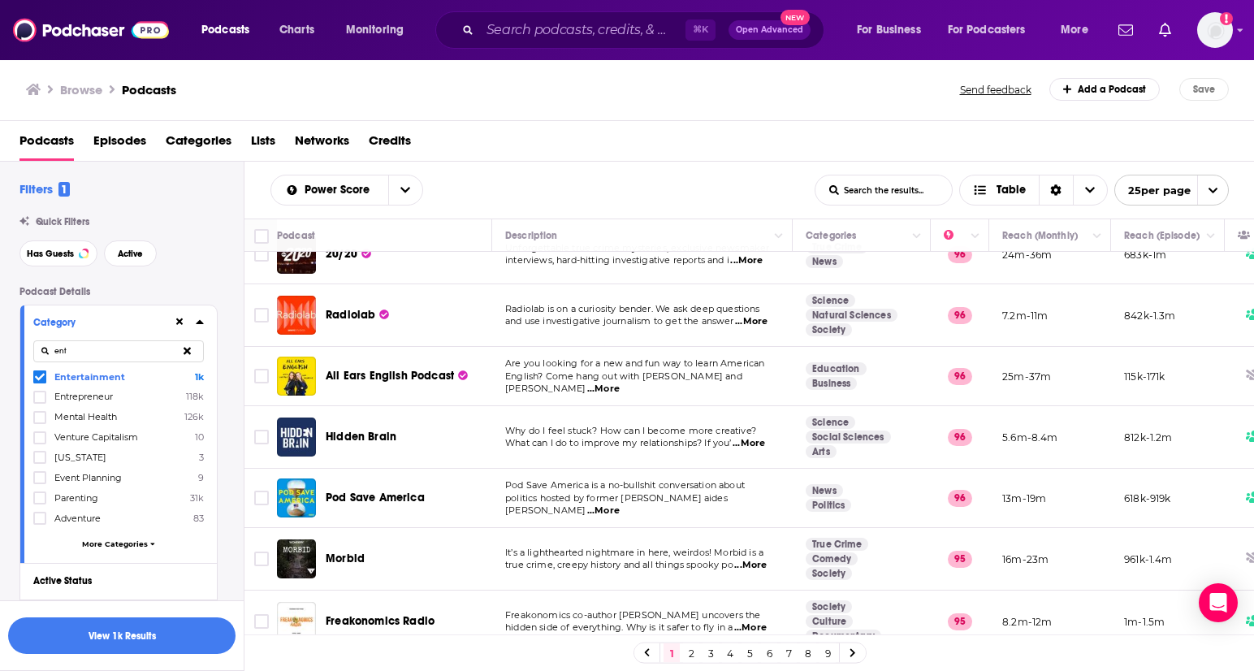
click at [692, 656] on link "2" at bounding box center [691, 652] width 16 height 19
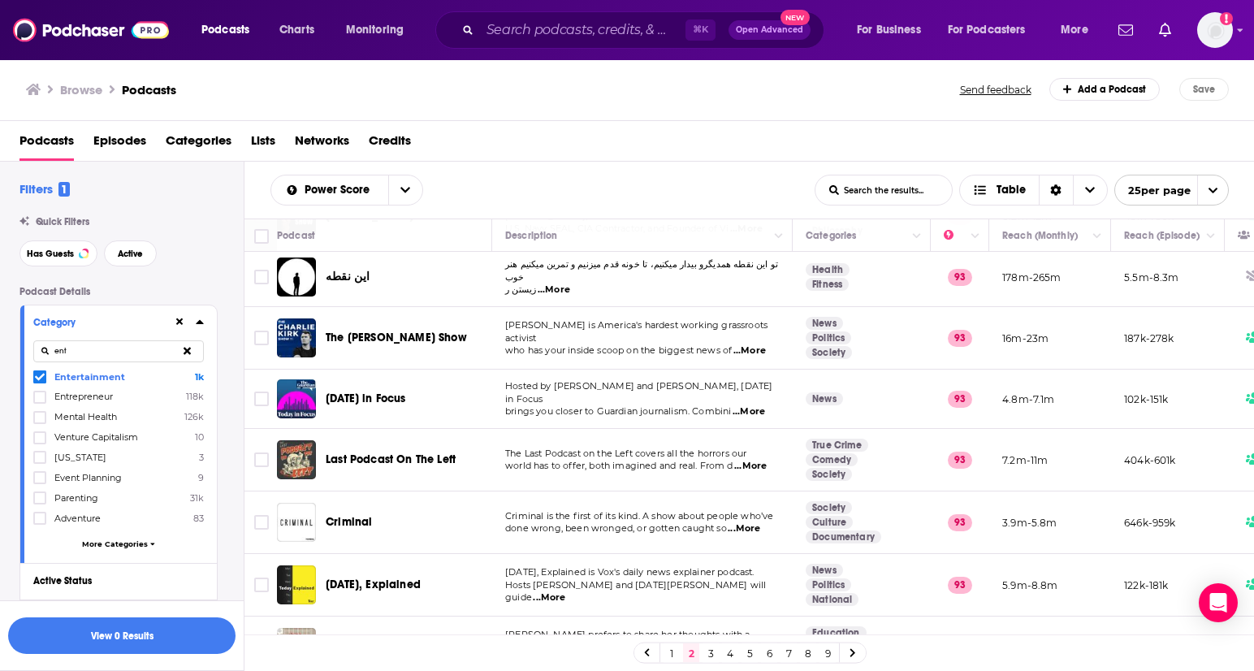
scroll to position [1164, 0]
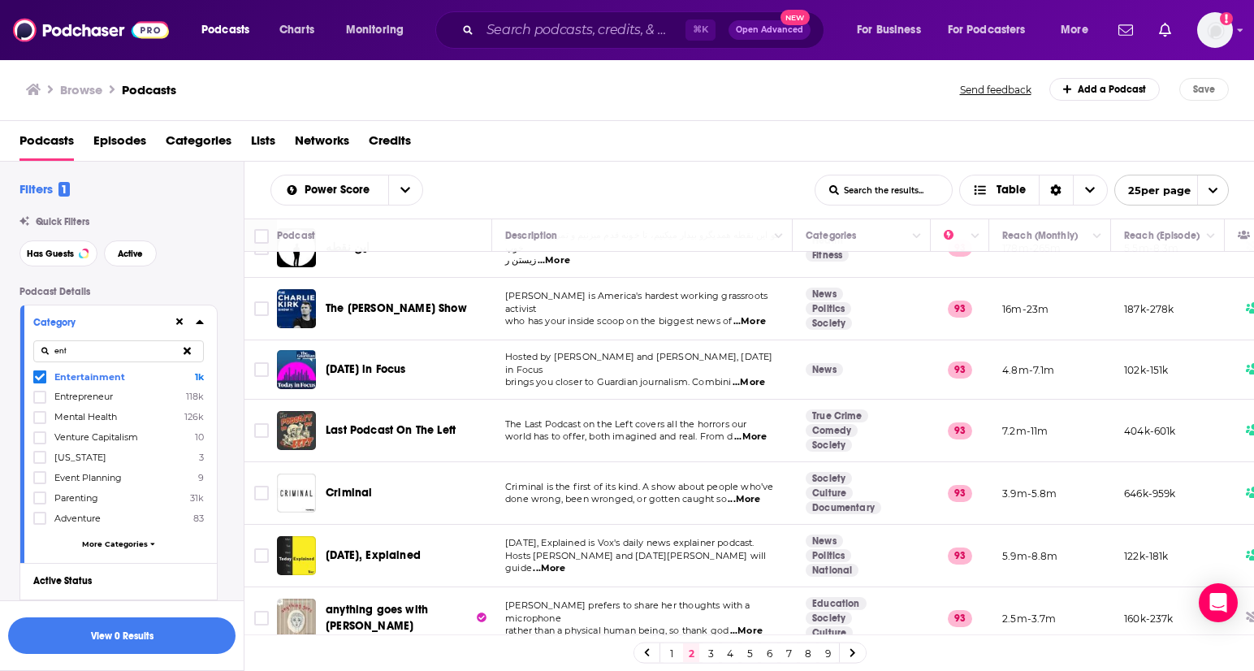
click at [710, 656] on link "3" at bounding box center [711, 652] width 16 height 19
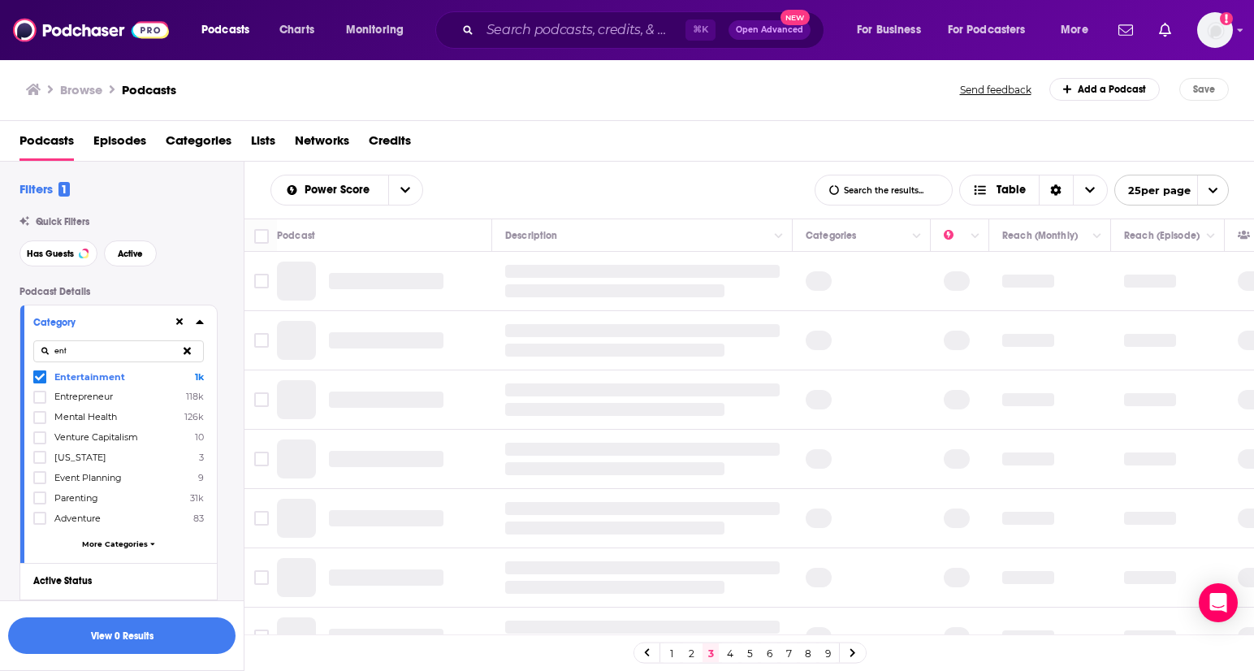
click at [694, 654] on link "2" at bounding box center [691, 652] width 16 height 19
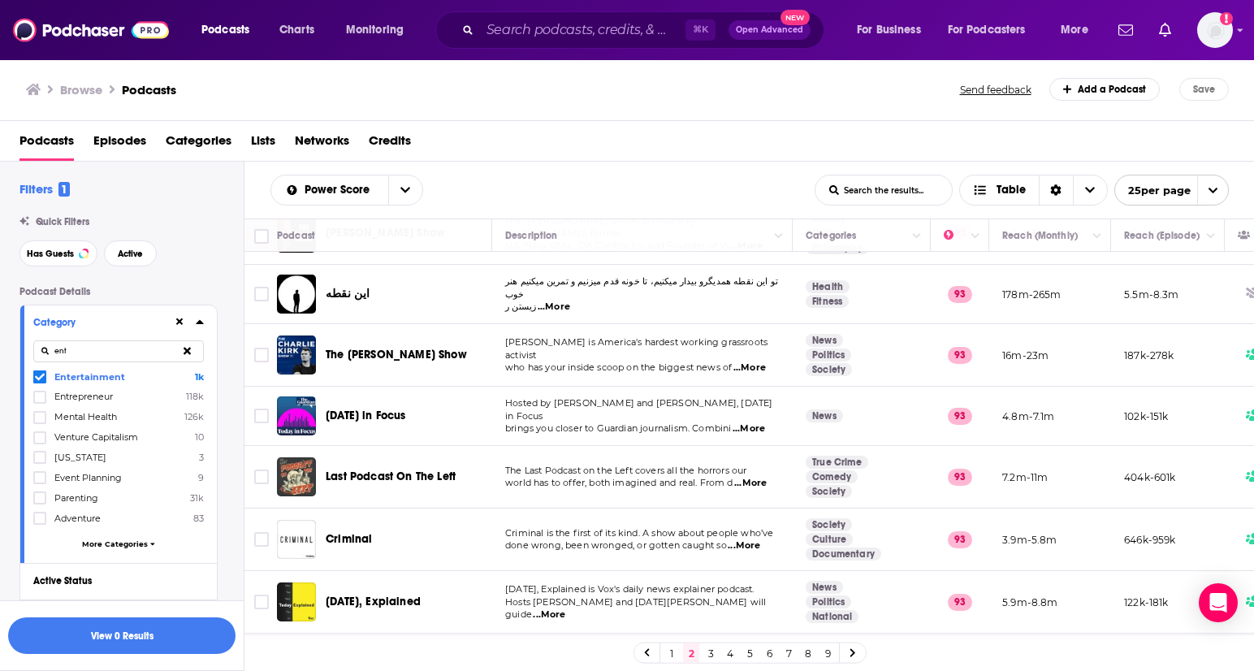
scroll to position [1164, 0]
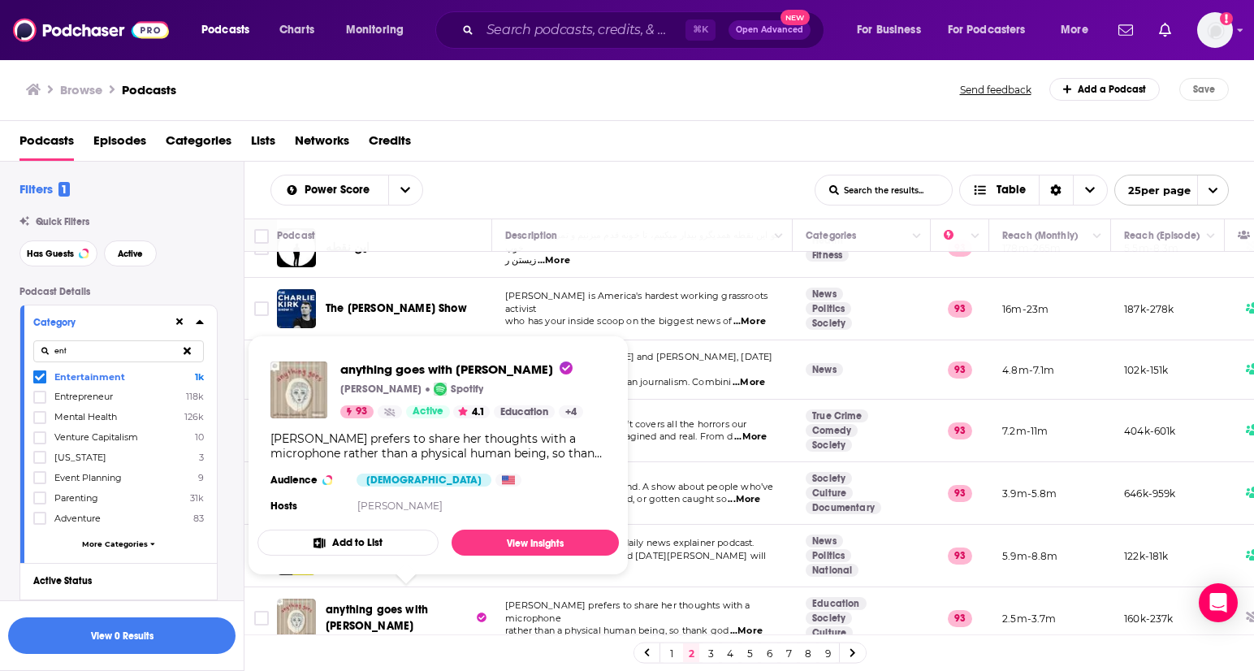
click at [404, 603] on span "anything goes with [PERSON_NAME]" at bounding box center [377, 618] width 102 height 30
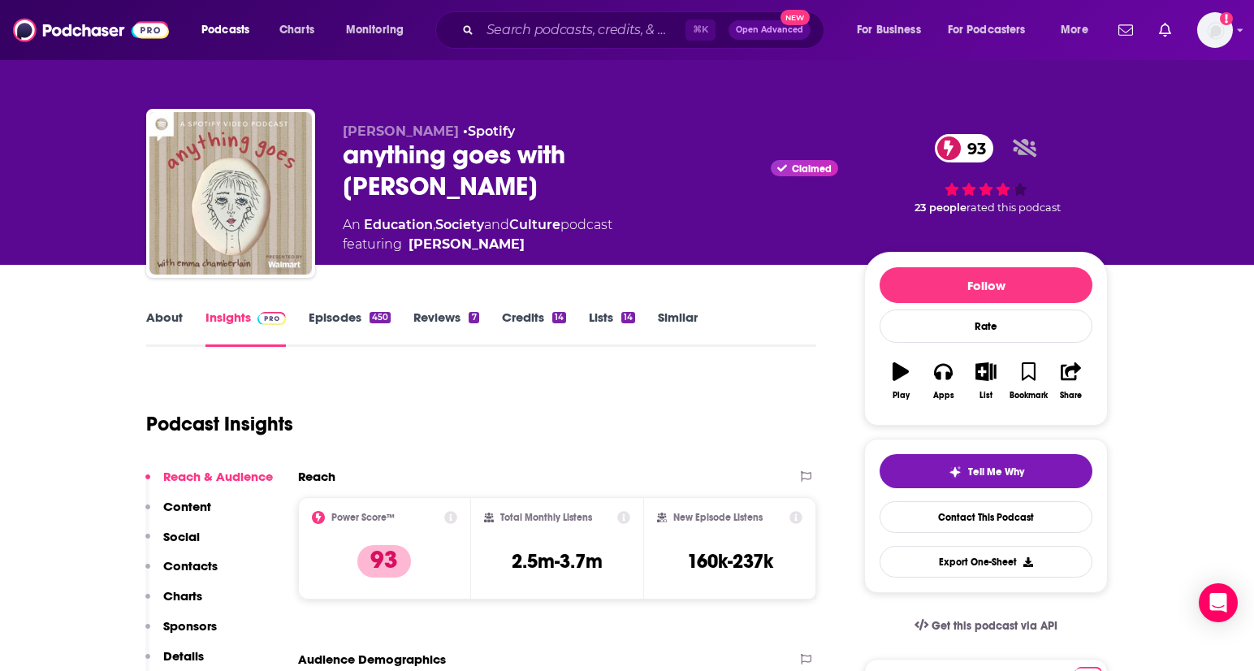
click at [357, 318] on link "Episodes 450" at bounding box center [350, 328] width 82 height 37
